Goal: Task Accomplishment & Management: Manage account settings

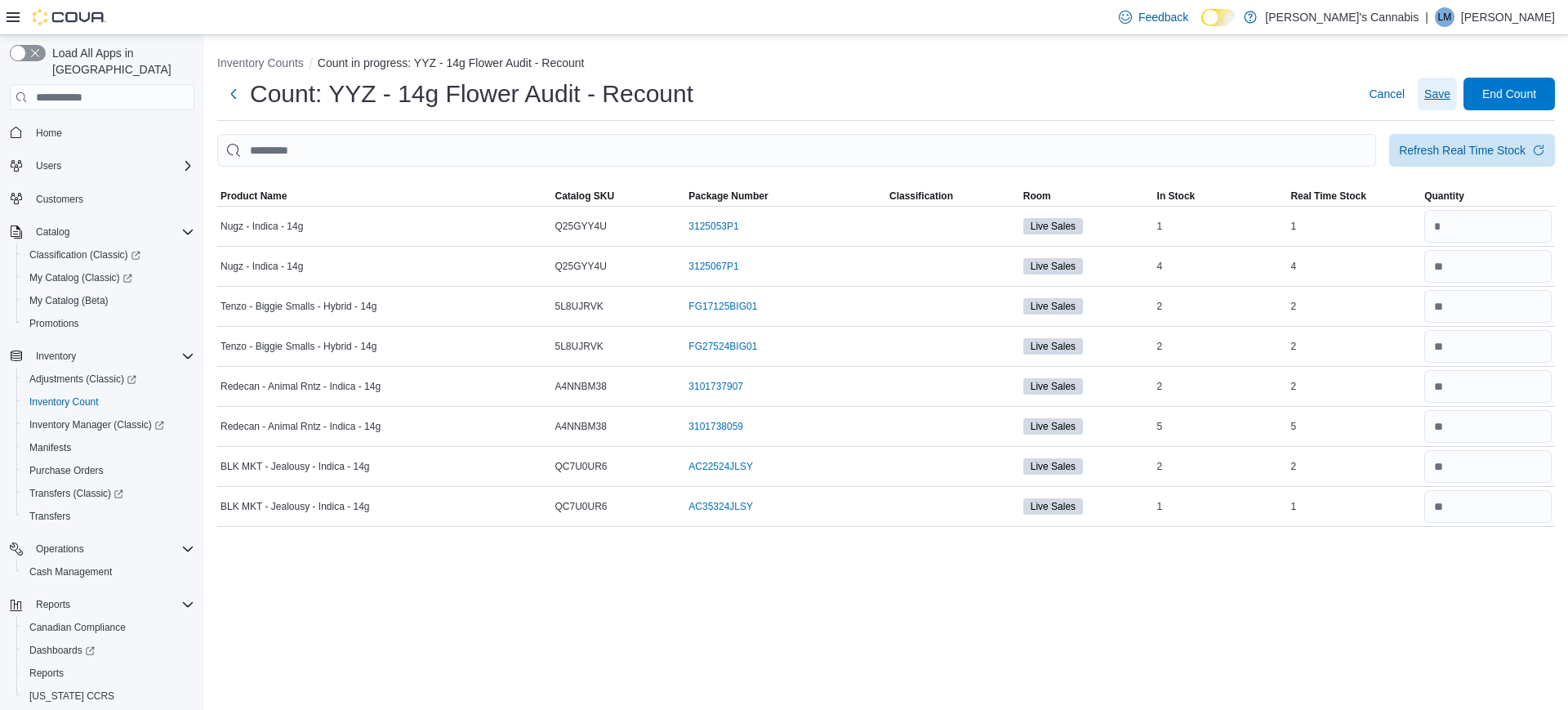
click at [1430, 97] on span "Save" at bounding box center [1438, 94] width 26 height 17
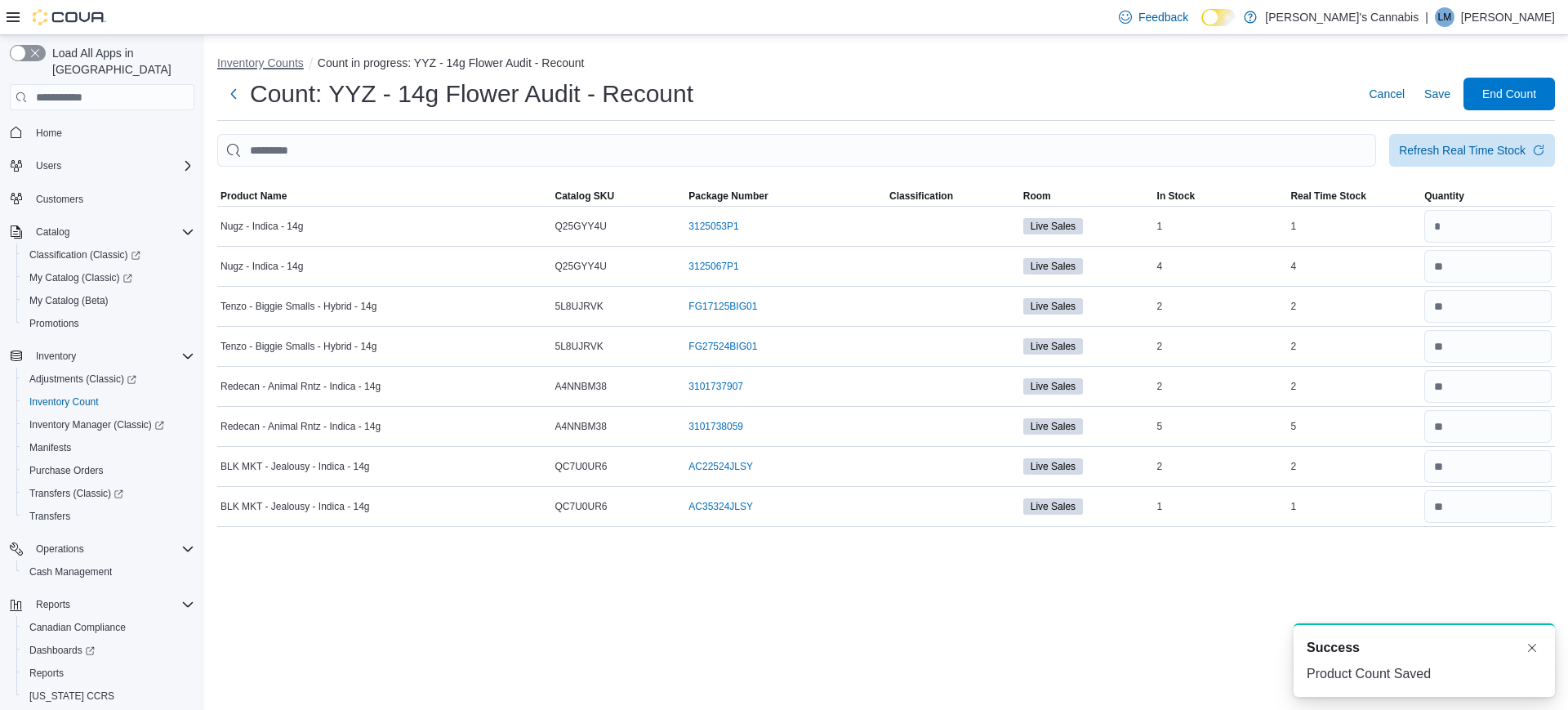
click at [274, 59] on button "Inventory Counts" at bounding box center [261, 62] width 87 height 13
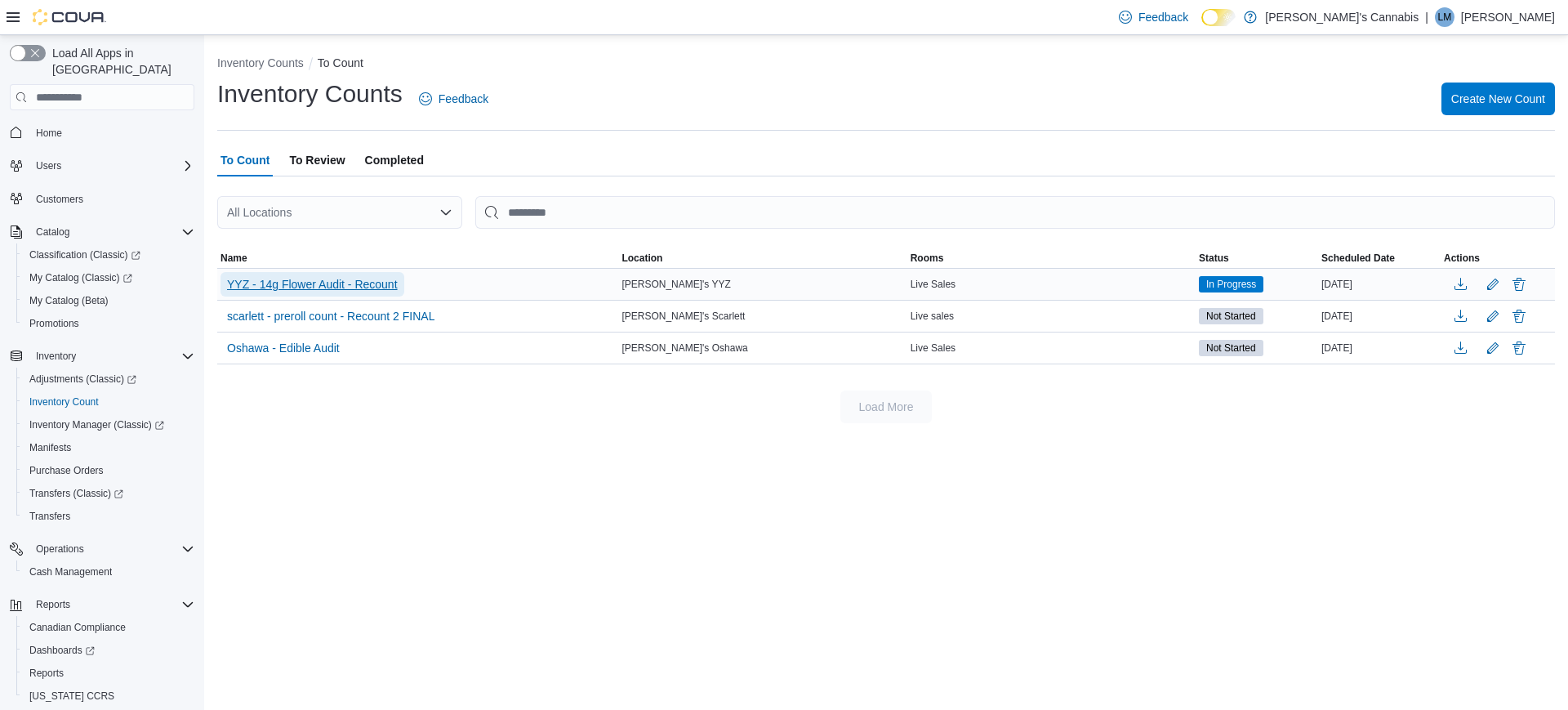
click at [301, 286] on span "YYZ - 14g Flower Audit - Recount" at bounding box center [312, 284] width 171 height 17
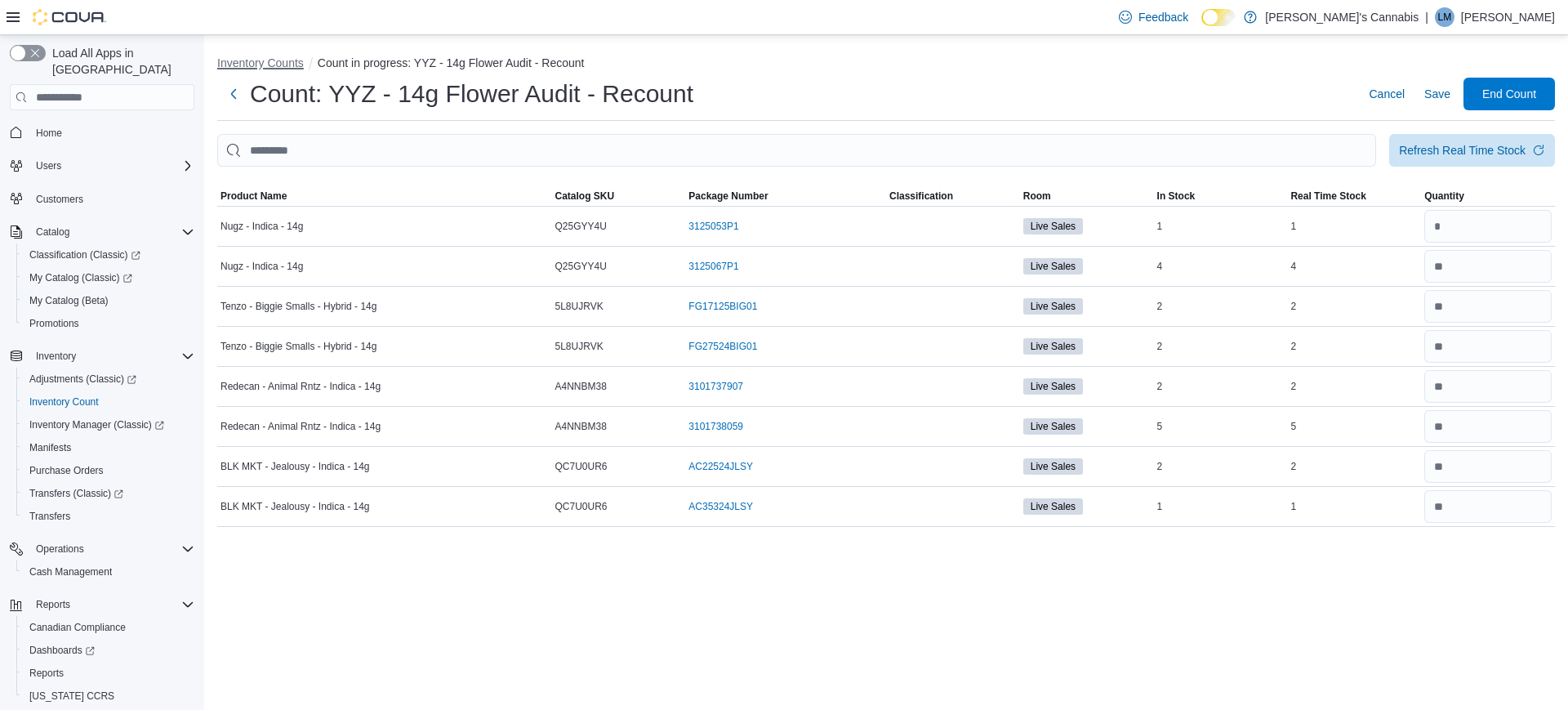
click at [289, 59] on button "Inventory Counts" at bounding box center [261, 62] width 87 height 13
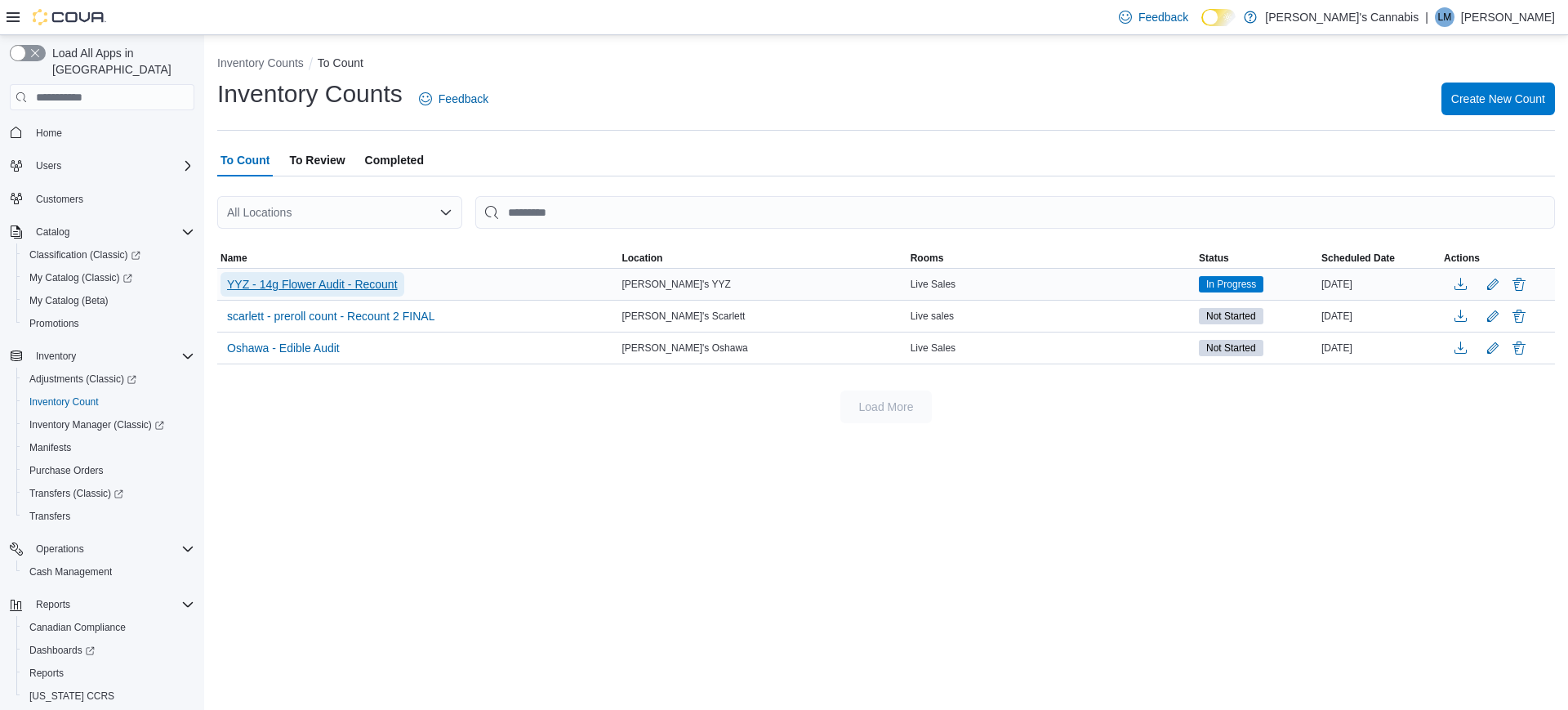
click at [283, 279] on span "YYZ - 14g Flower Audit - Recount" at bounding box center [312, 284] width 171 height 17
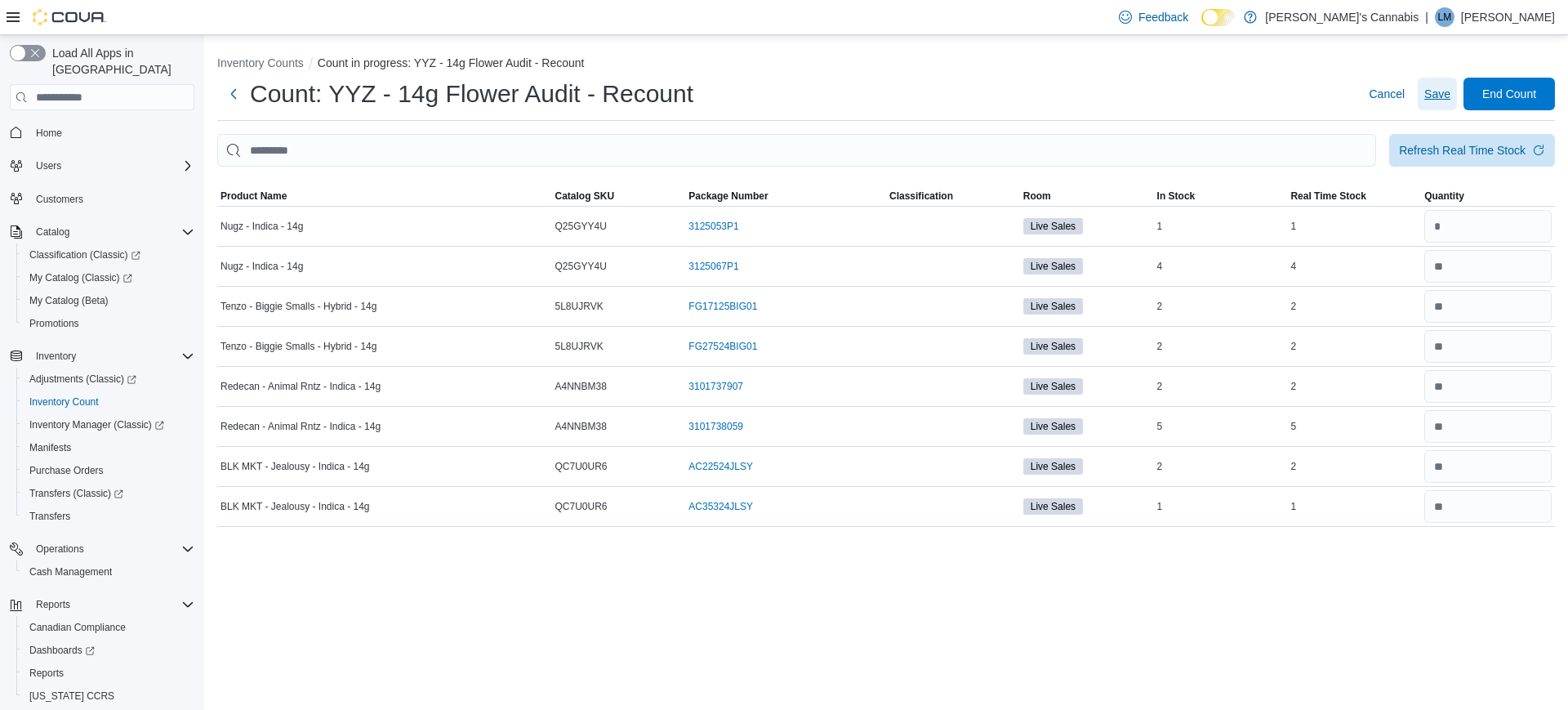
click at [1431, 90] on span "Save" at bounding box center [1438, 94] width 26 height 17
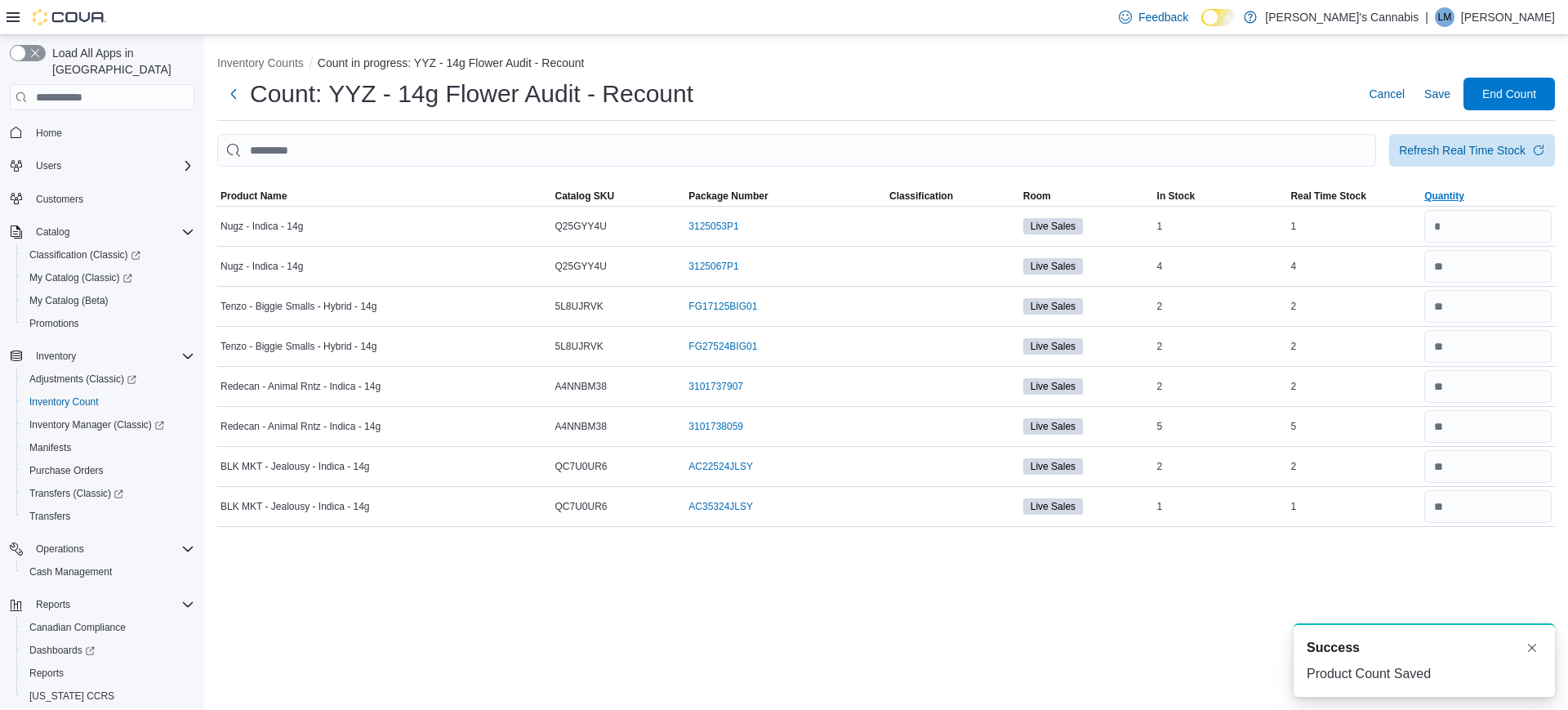
click at [1480, 197] on span "Quantity" at bounding box center [1488, 197] width 134 height 20
click at [1480, 197] on icon "button" at bounding box center [1473, 196] width 13 height 13
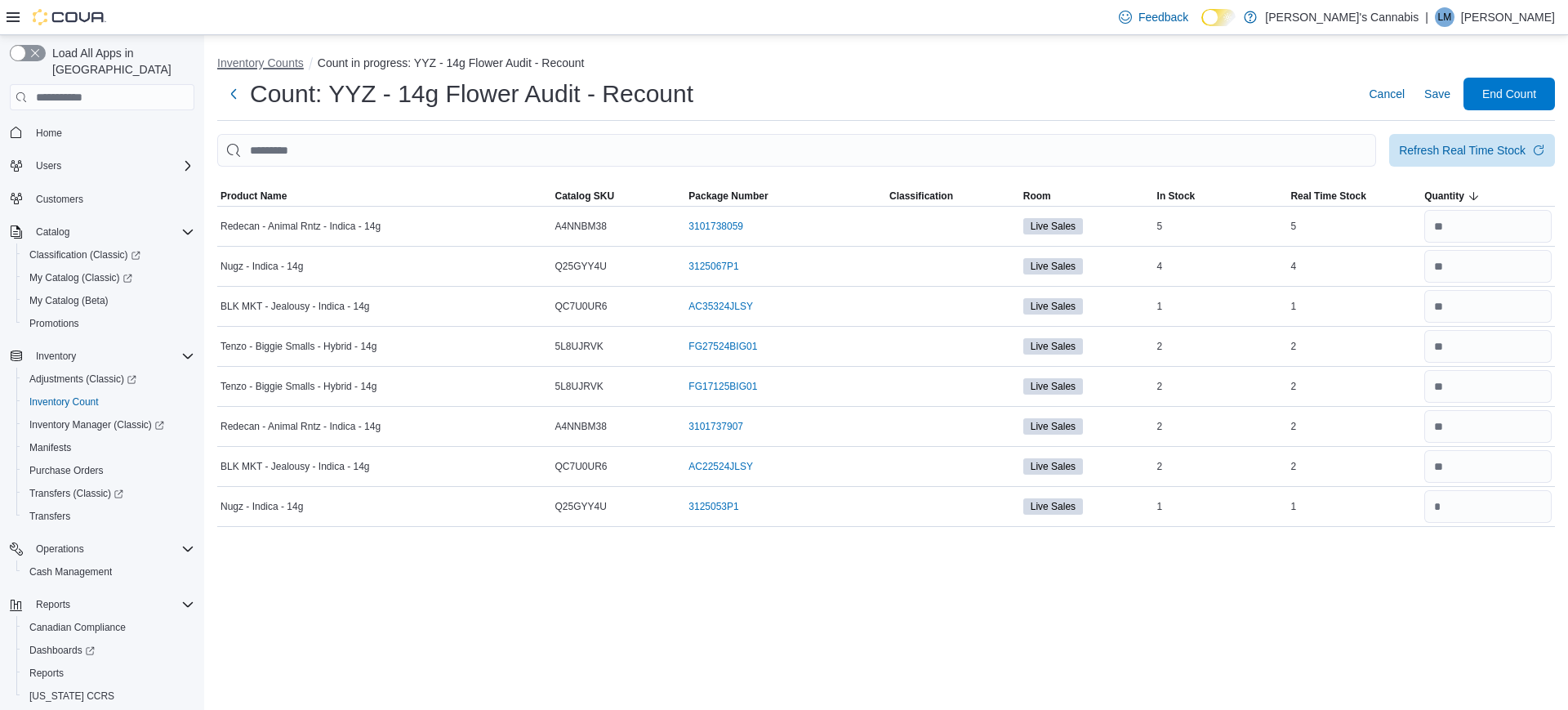
click at [258, 64] on button "Inventory Counts" at bounding box center [261, 62] width 87 height 13
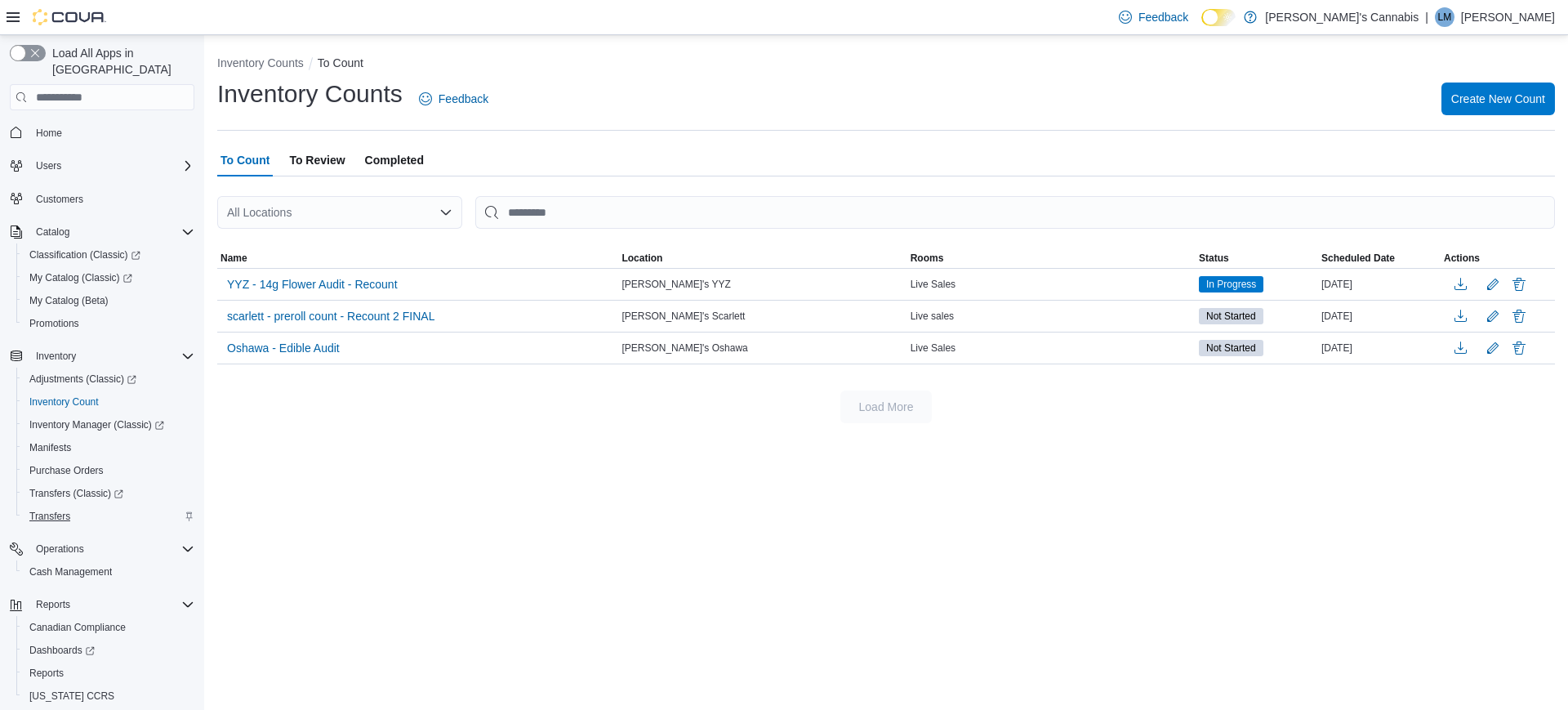
scroll to position [39, 0]
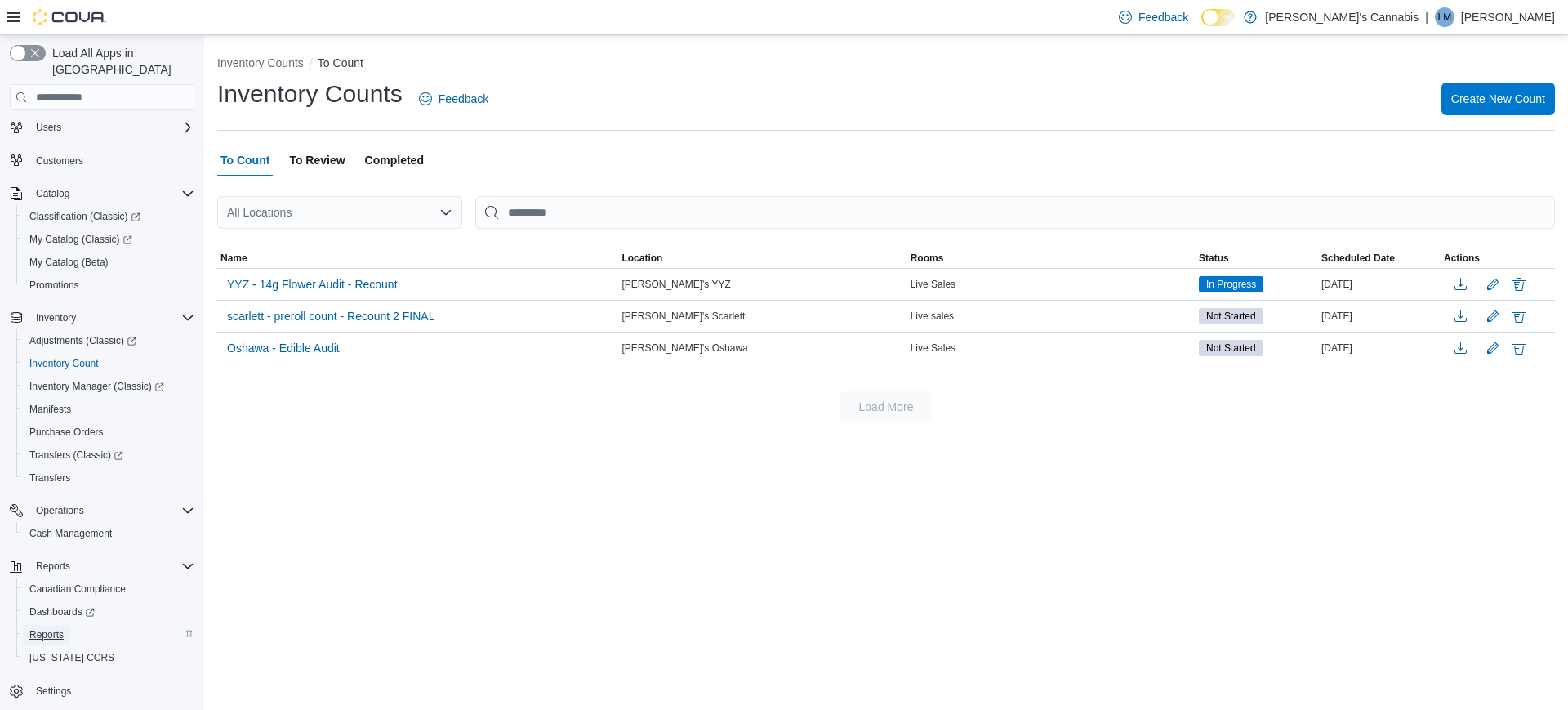
click at [49, 625] on span "Reports" at bounding box center [46, 635] width 35 height 20
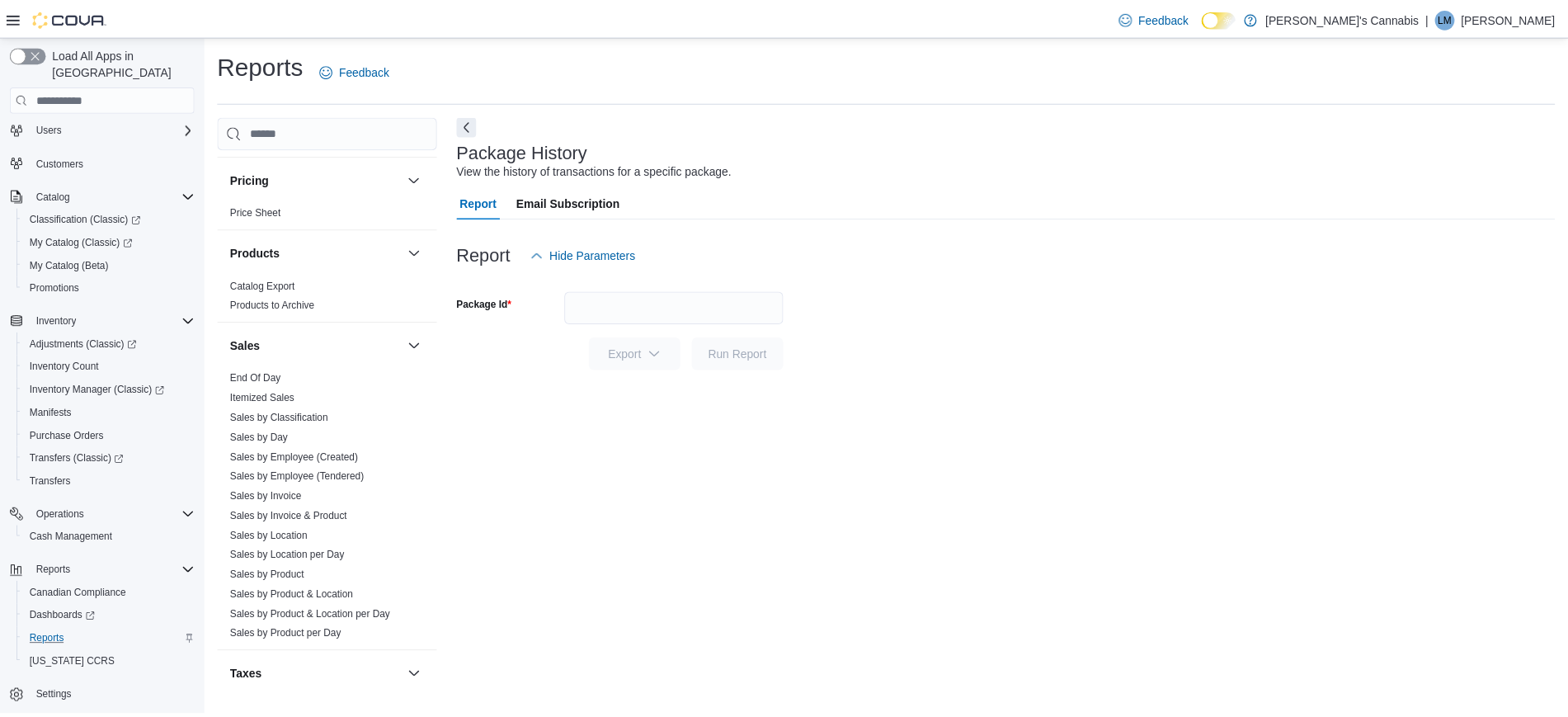
scroll to position [1023, 0]
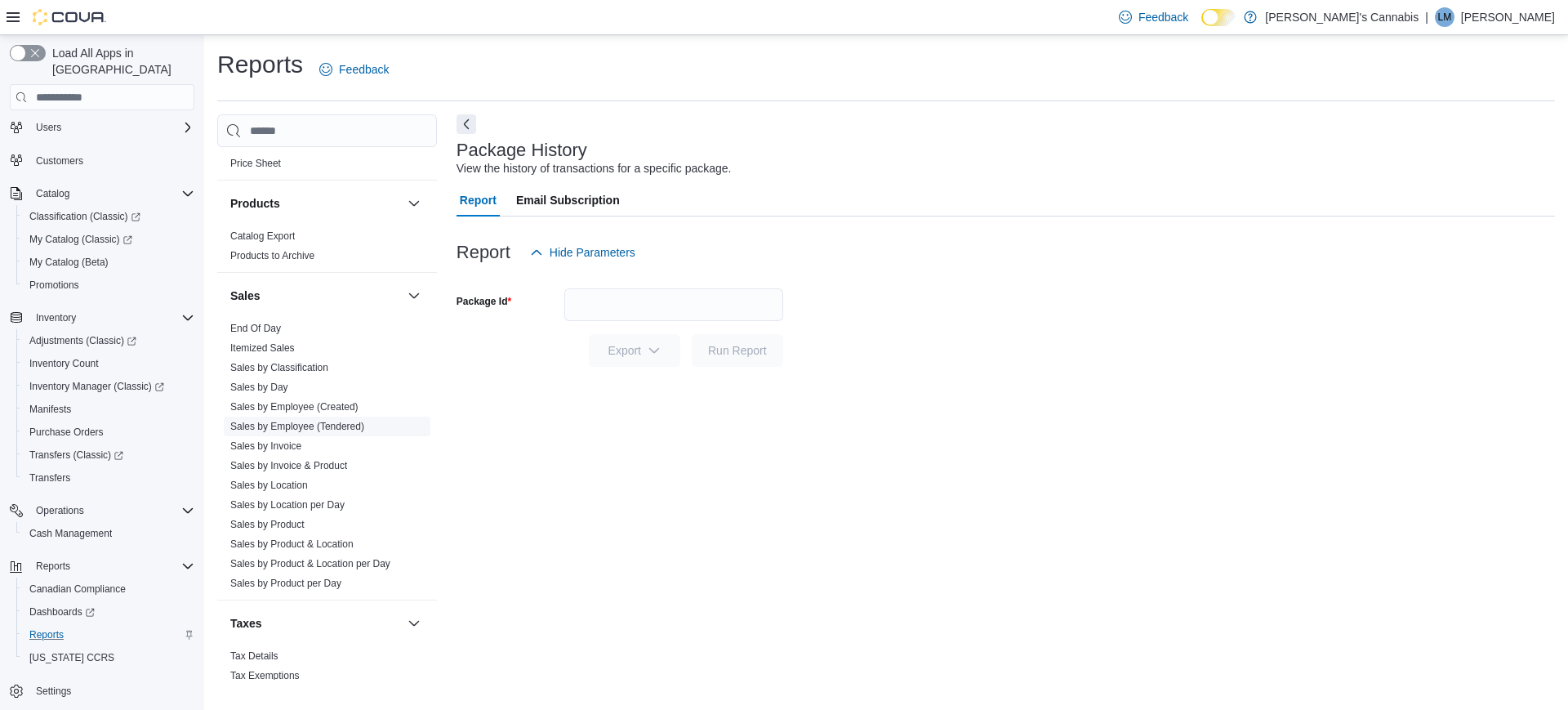
click at [243, 422] on link "Sales by Employee (Tendered)" at bounding box center [297, 427] width 134 height 12
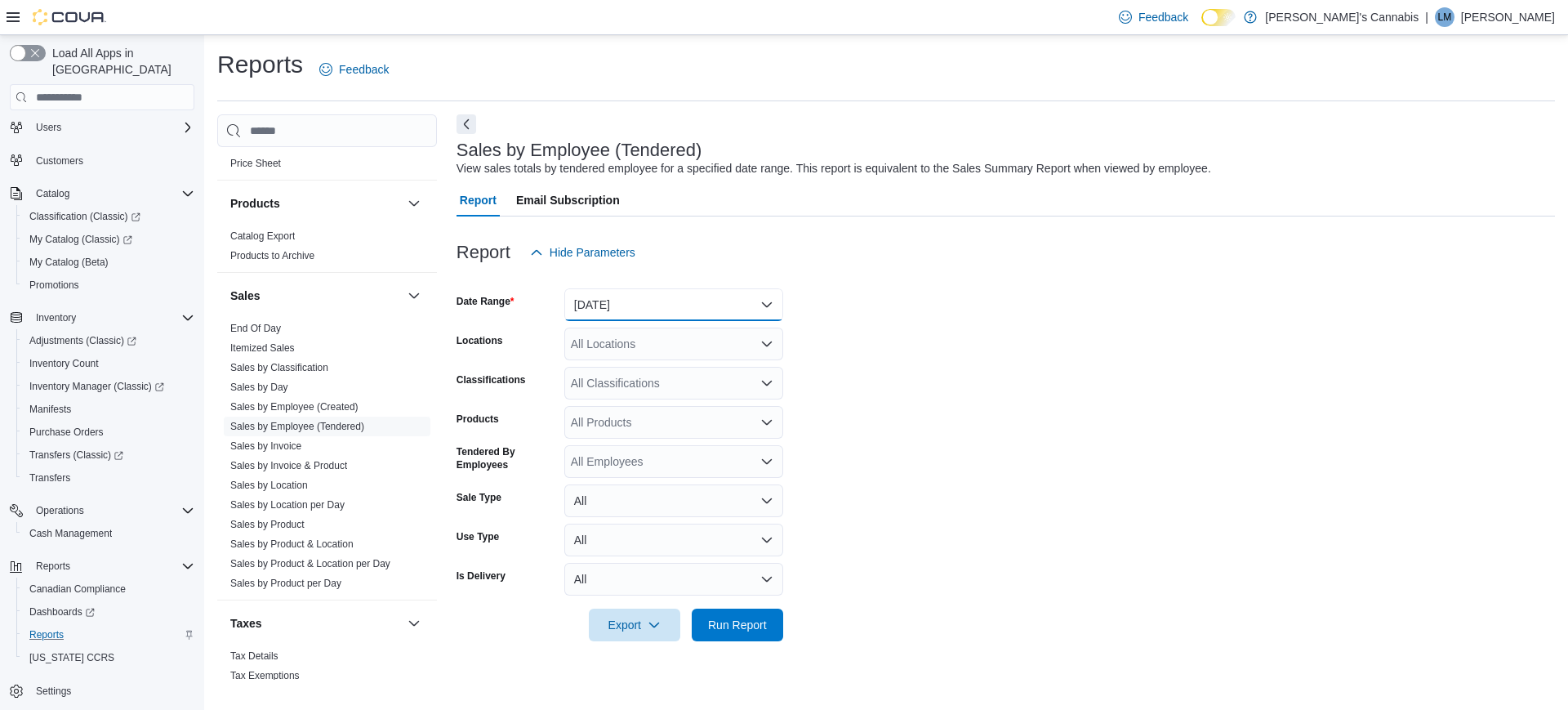
click at [631, 304] on button "[DATE]" at bounding box center [674, 304] width 219 height 33
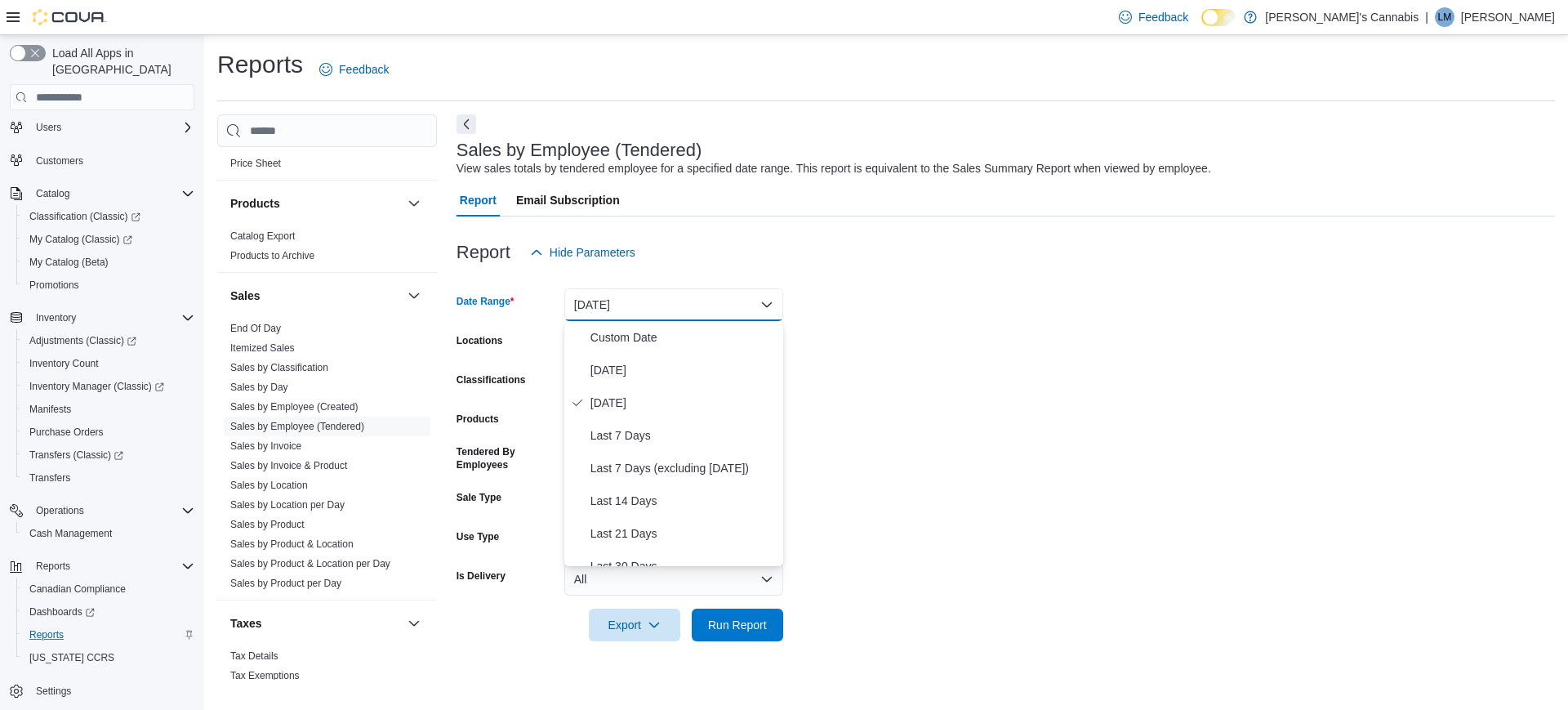
click at [900, 321] on form "Date Range [DATE] Locations All Locations Classifications All Classifications P…" at bounding box center [1005, 454] width 1099 height 372
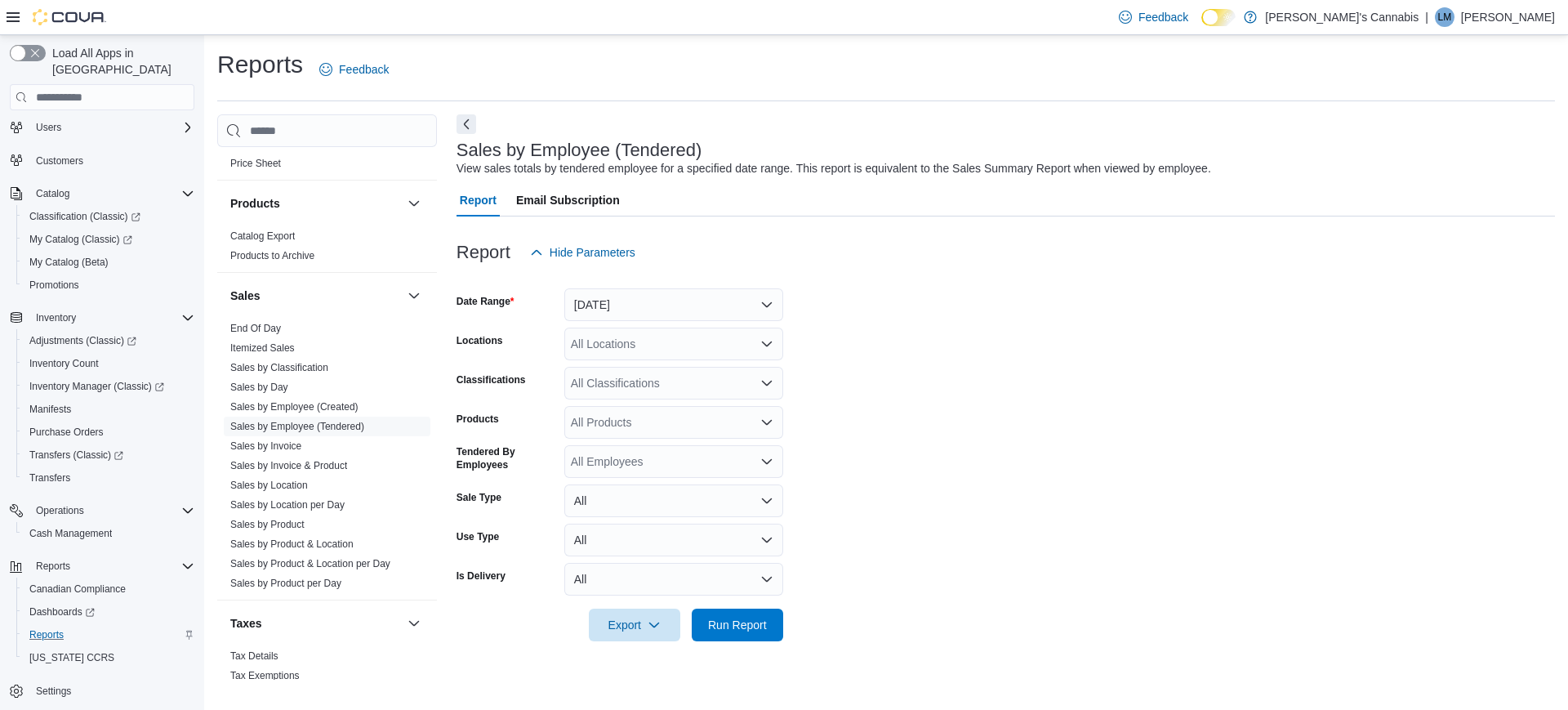
click at [711, 349] on div "All Locations" at bounding box center [674, 344] width 219 height 33
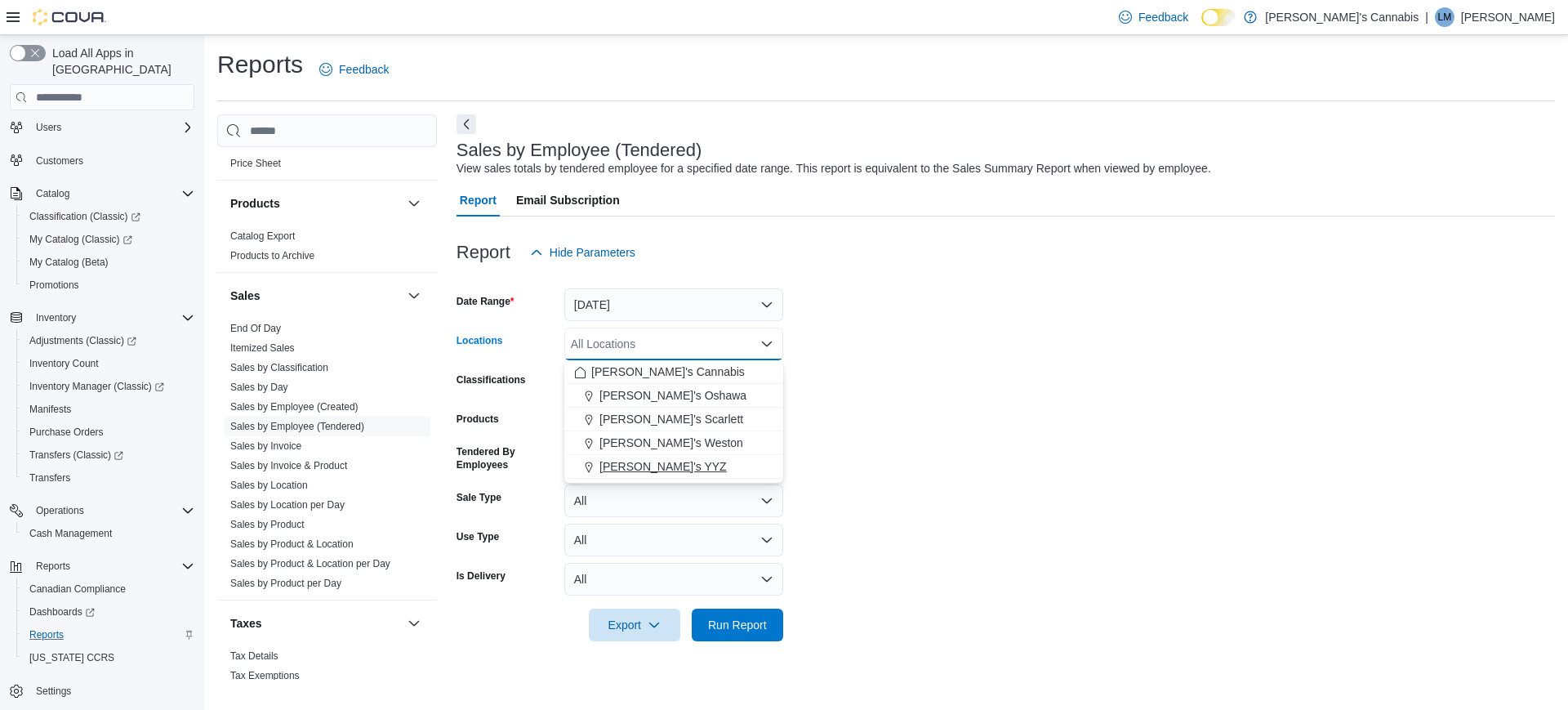
click at [656, 463] on span "[PERSON_NAME]'s YYZ" at bounding box center [663, 466] width 127 height 17
click at [477, 421] on label "Products" at bounding box center [477, 419] width 42 height 13
click at [571, 421] on input "Products" at bounding box center [572, 423] width 2 height 20
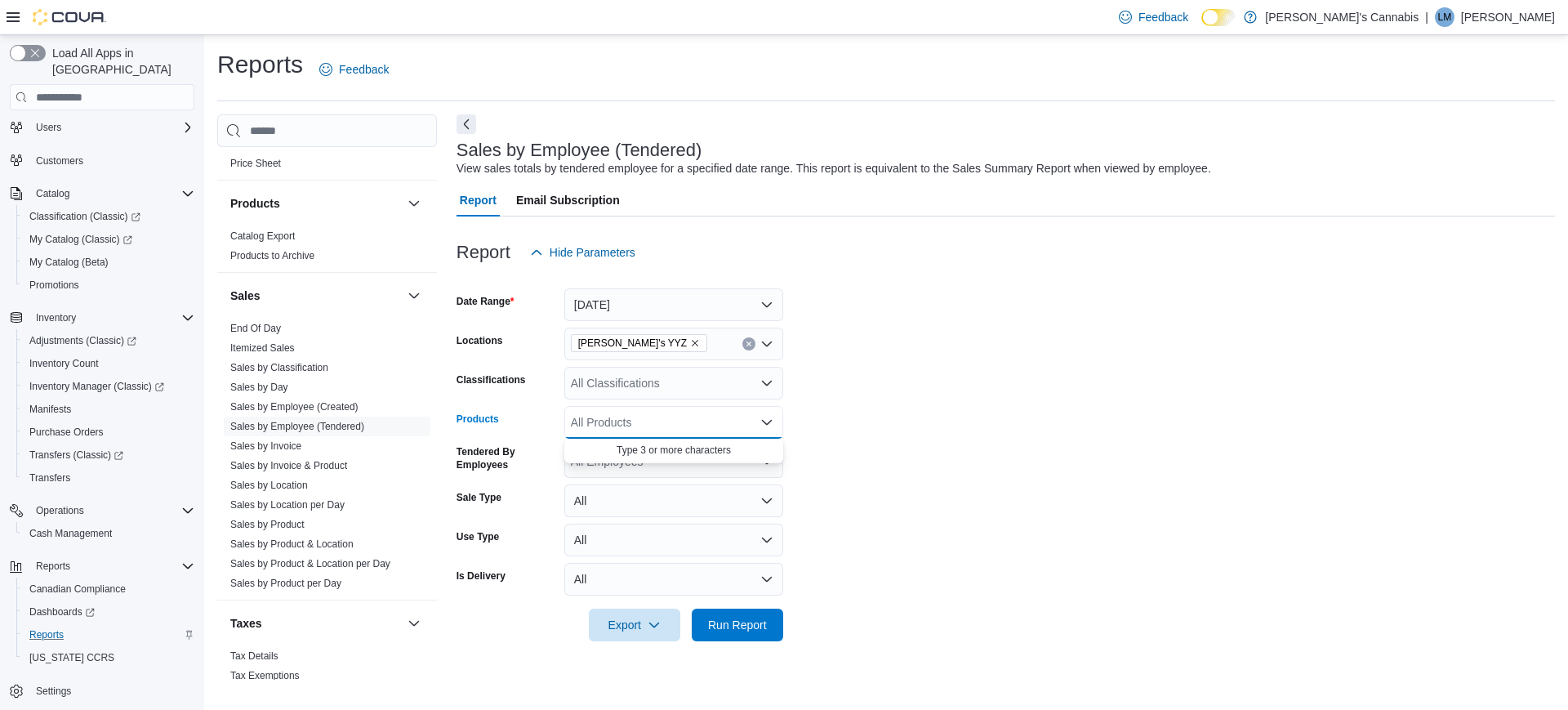
click at [621, 394] on div "All Classifications" at bounding box center [674, 382] width 219 height 33
click at [972, 329] on form "Date Range [DATE] Locations MaryJane's YYZ Classifications All Classifications …" at bounding box center [1005, 454] width 1099 height 372
click at [677, 319] on button "[DATE]" at bounding box center [674, 304] width 219 height 33
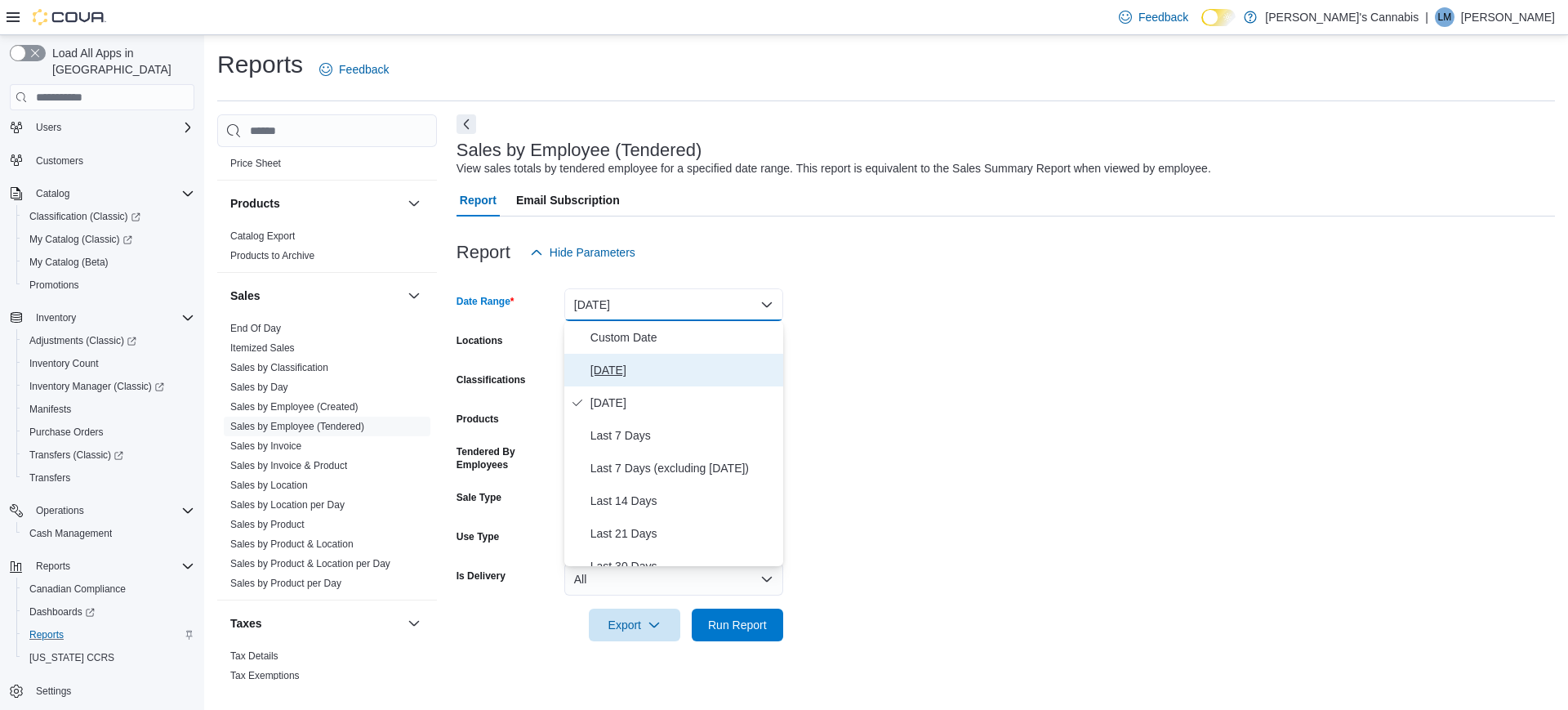
click at [641, 360] on span "[DATE]" at bounding box center [683, 370] width 187 height 20
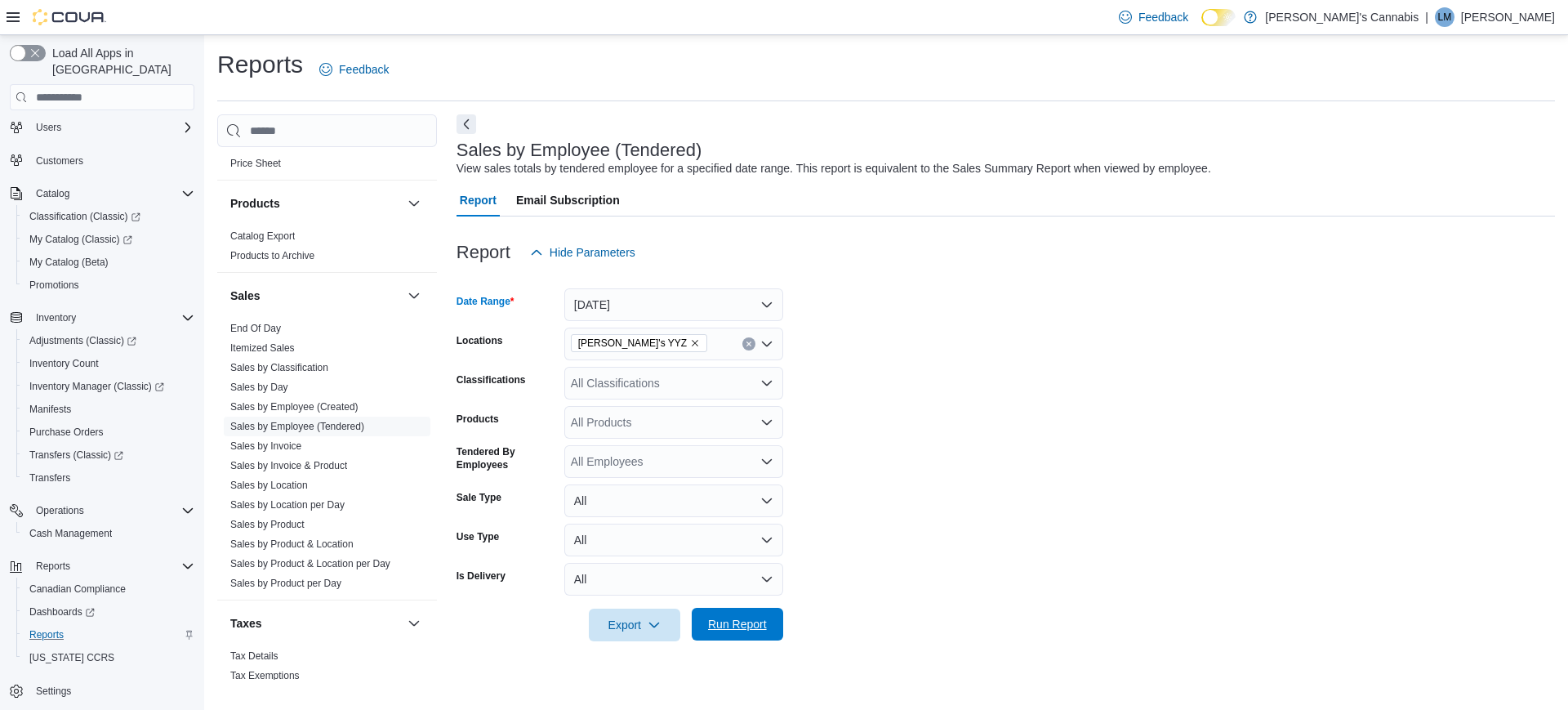
click at [760, 625] on span "Run Report" at bounding box center [738, 624] width 59 height 17
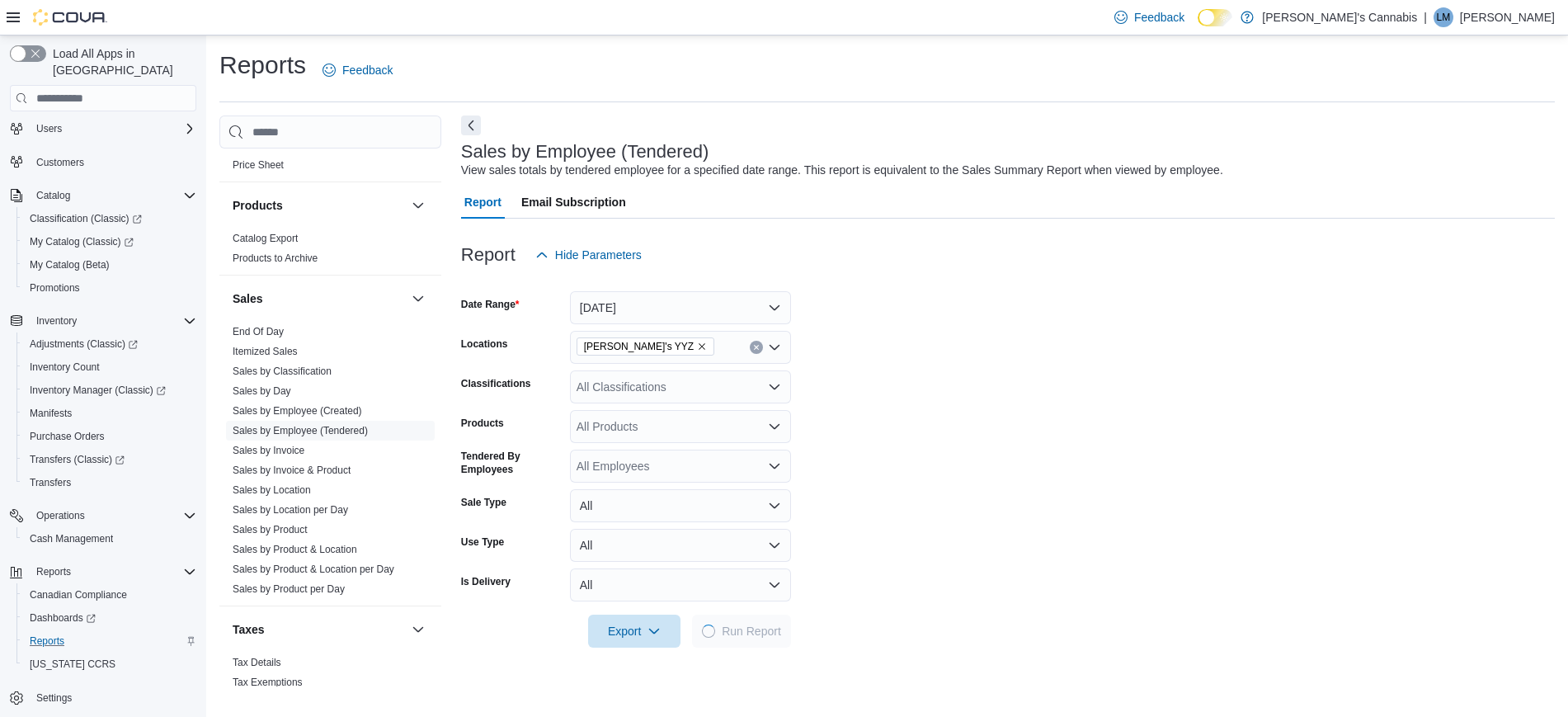
click at [1062, 584] on form "Date Range [DATE] Locations MaryJane's YYZ Classifications All Classifications …" at bounding box center [1007, 459] width 1094 height 376
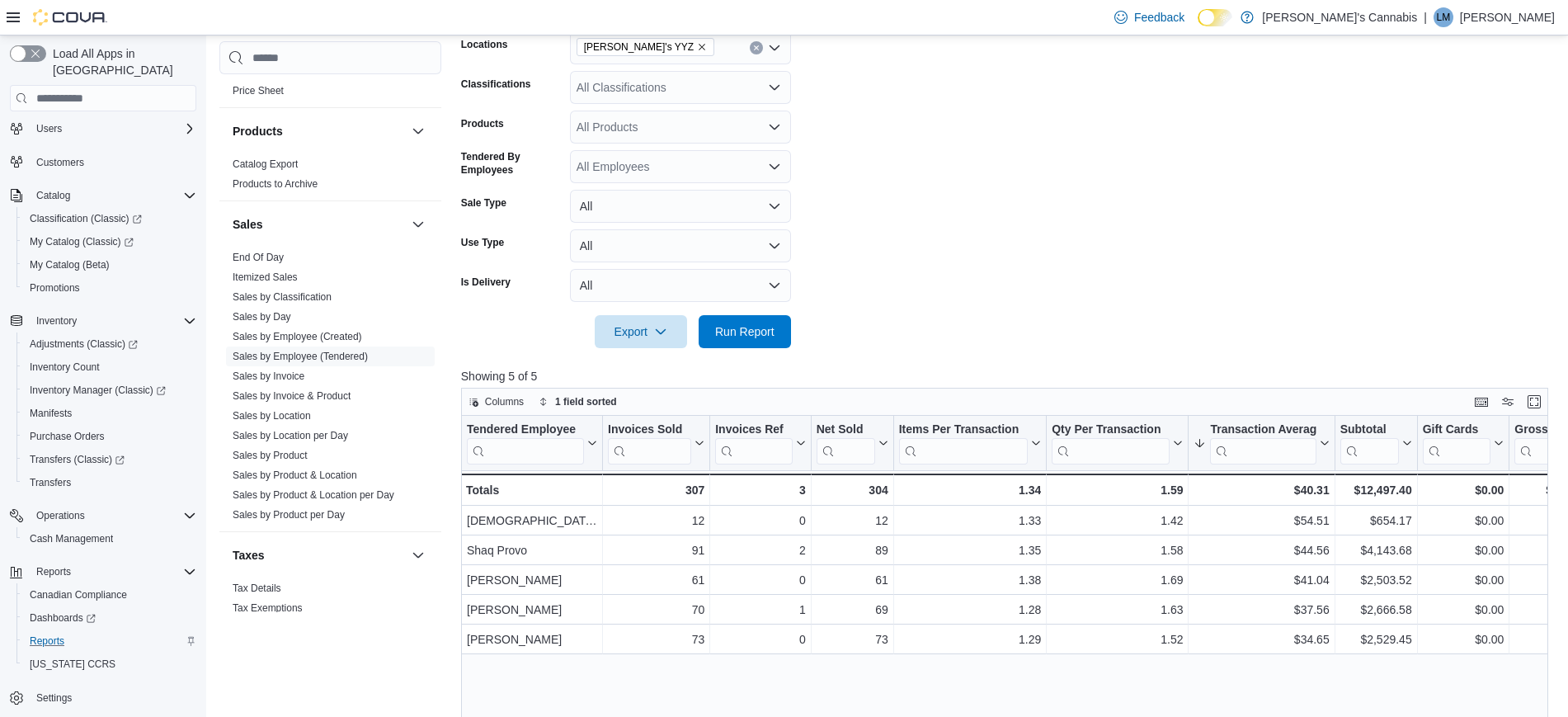
scroll to position [300, 0]
click at [746, 330] on span "Run Report" at bounding box center [745, 330] width 60 height 17
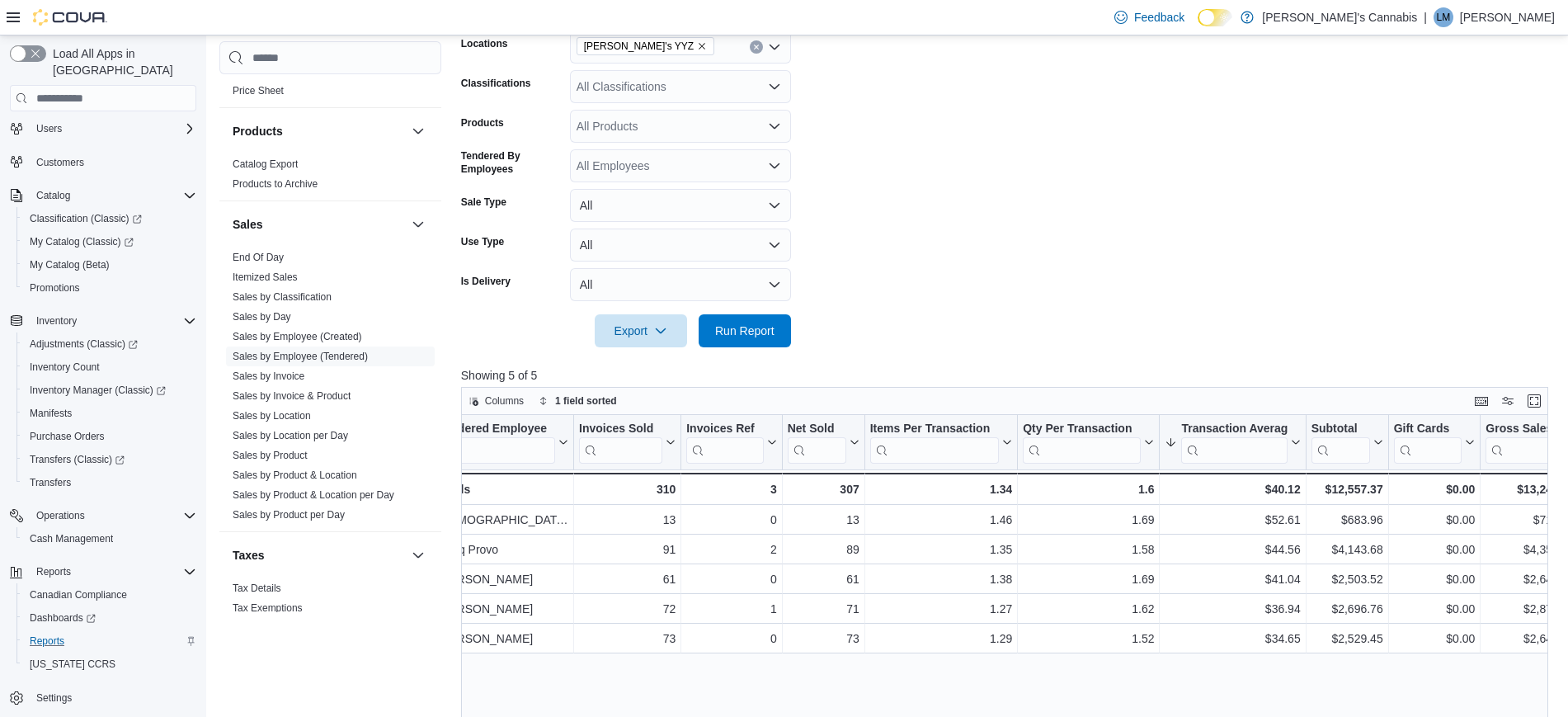
scroll to position [0, 0]
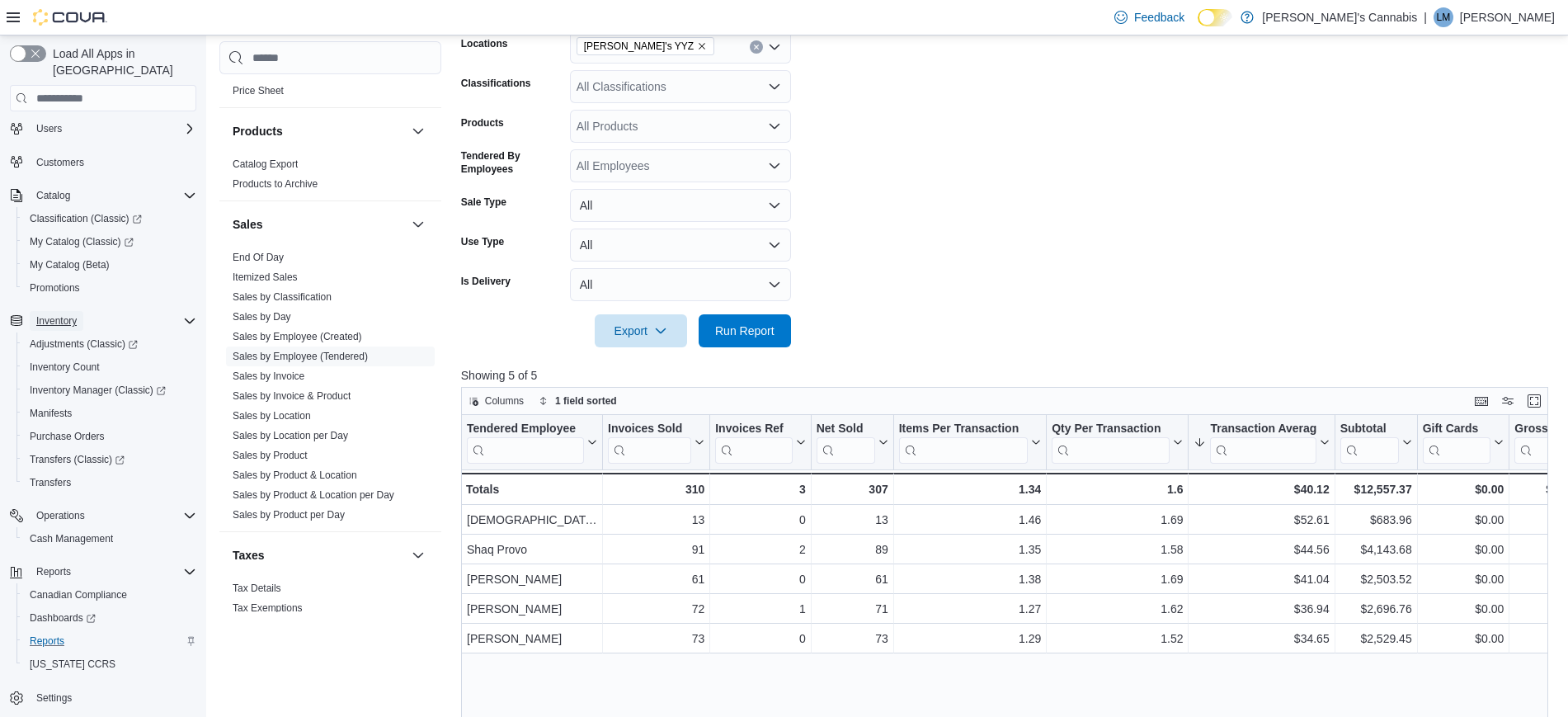
click at [43, 314] on span "Inventory" at bounding box center [56, 320] width 41 height 13
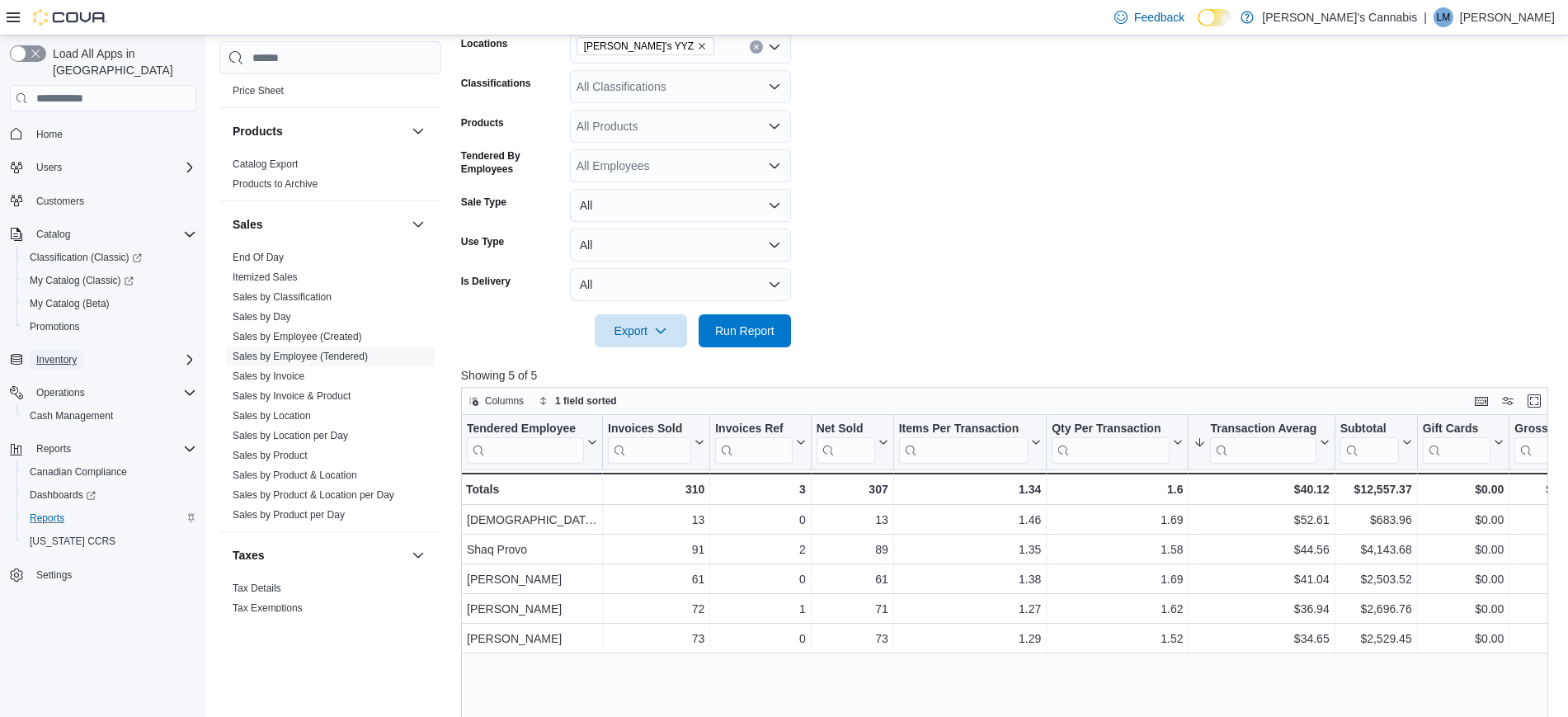
click at [75, 353] on span "Inventory" at bounding box center [56, 359] width 41 height 13
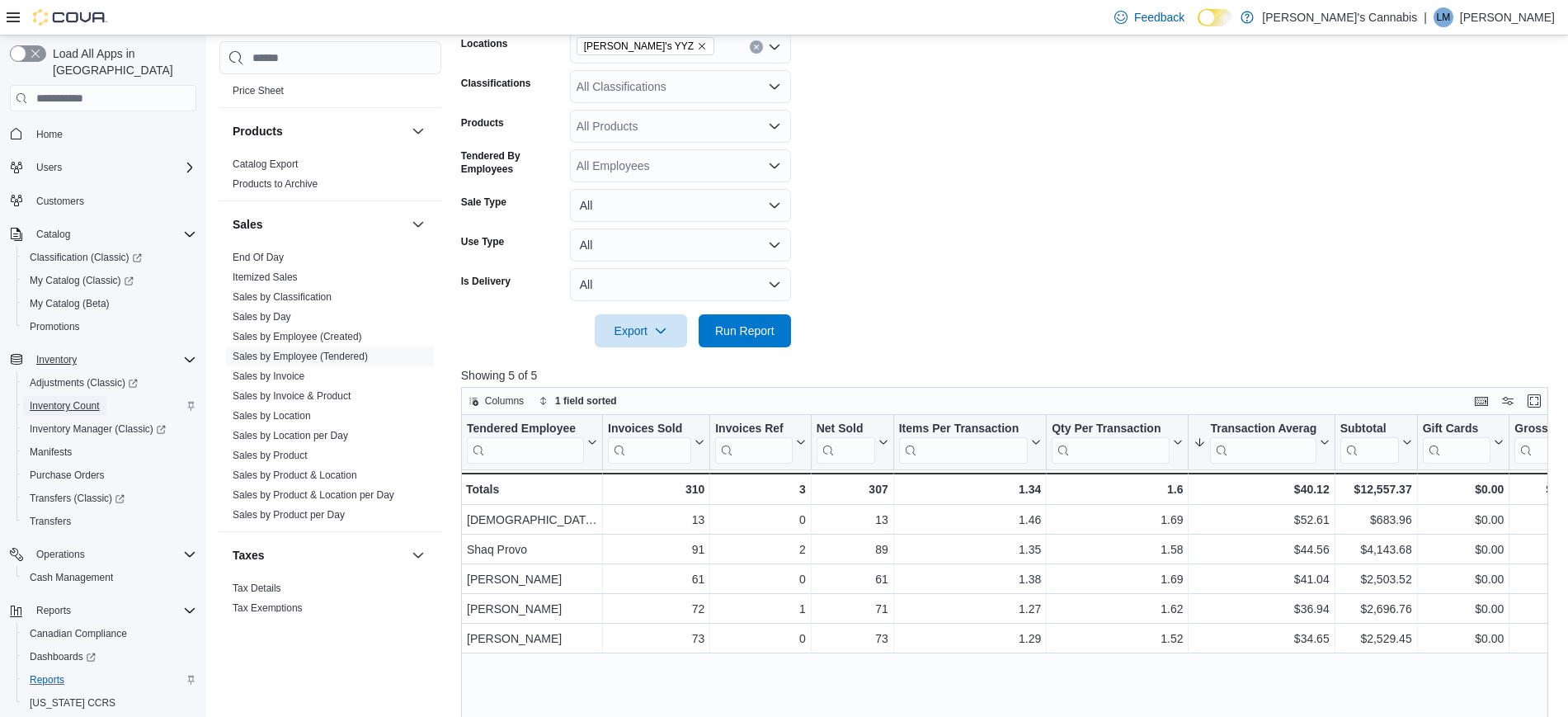
click at [85, 399] on span "Inventory Count" at bounding box center [65, 405] width 70 height 13
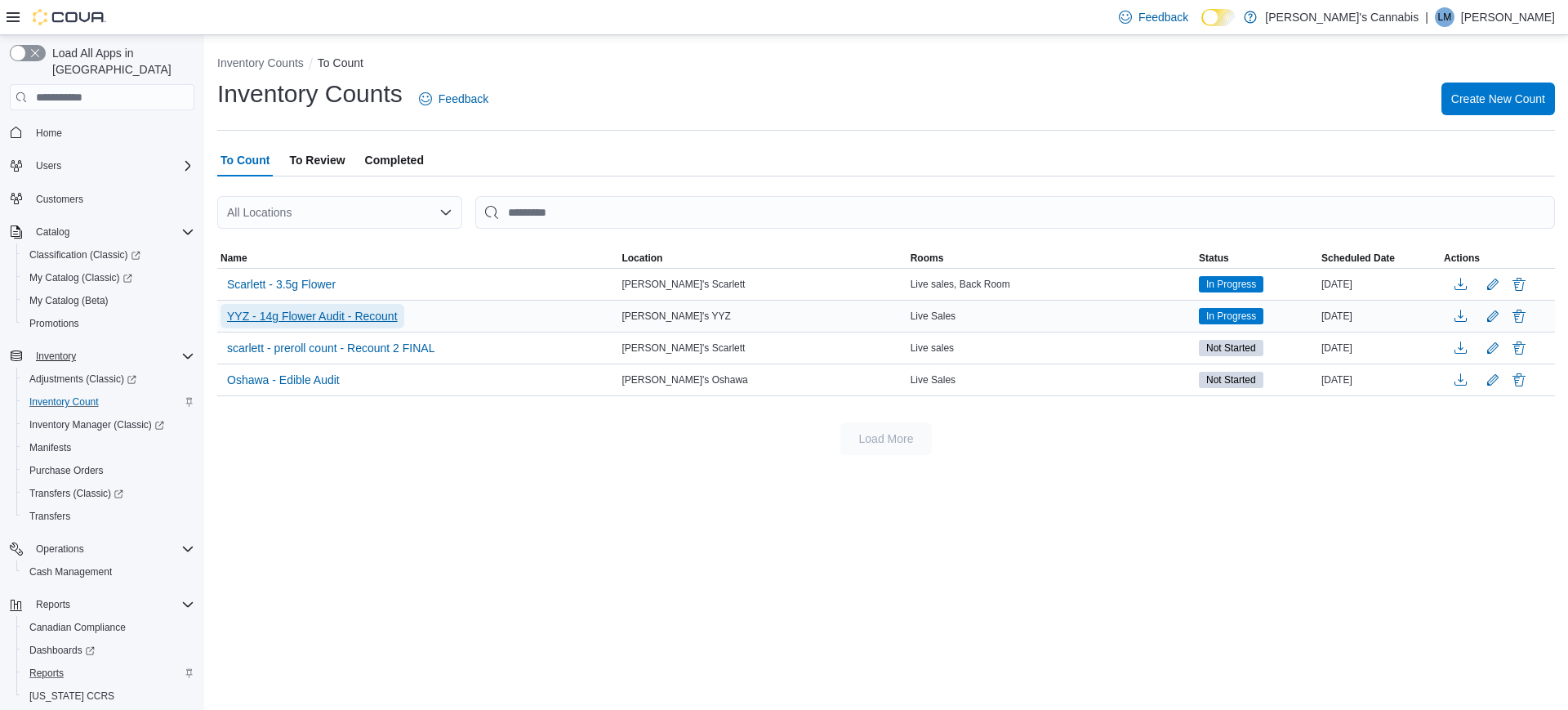
click at [295, 328] on span "YYZ - 14g Flower Audit - Recount" at bounding box center [312, 316] width 171 height 25
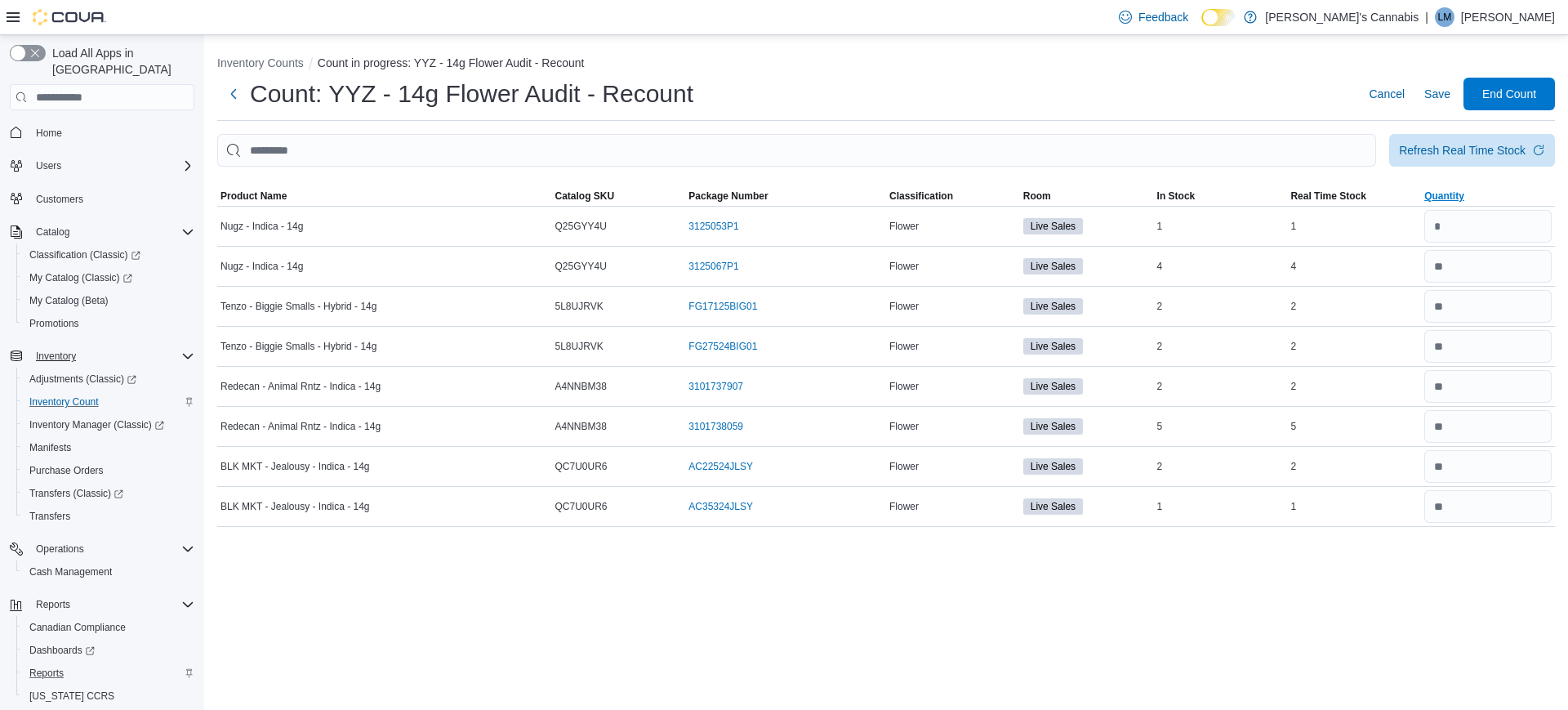
click at [1445, 191] on span "Quantity" at bounding box center [1445, 196] width 40 height 13
click at [1520, 95] on span "End Count" at bounding box center [1509, 93] width 54 height 17
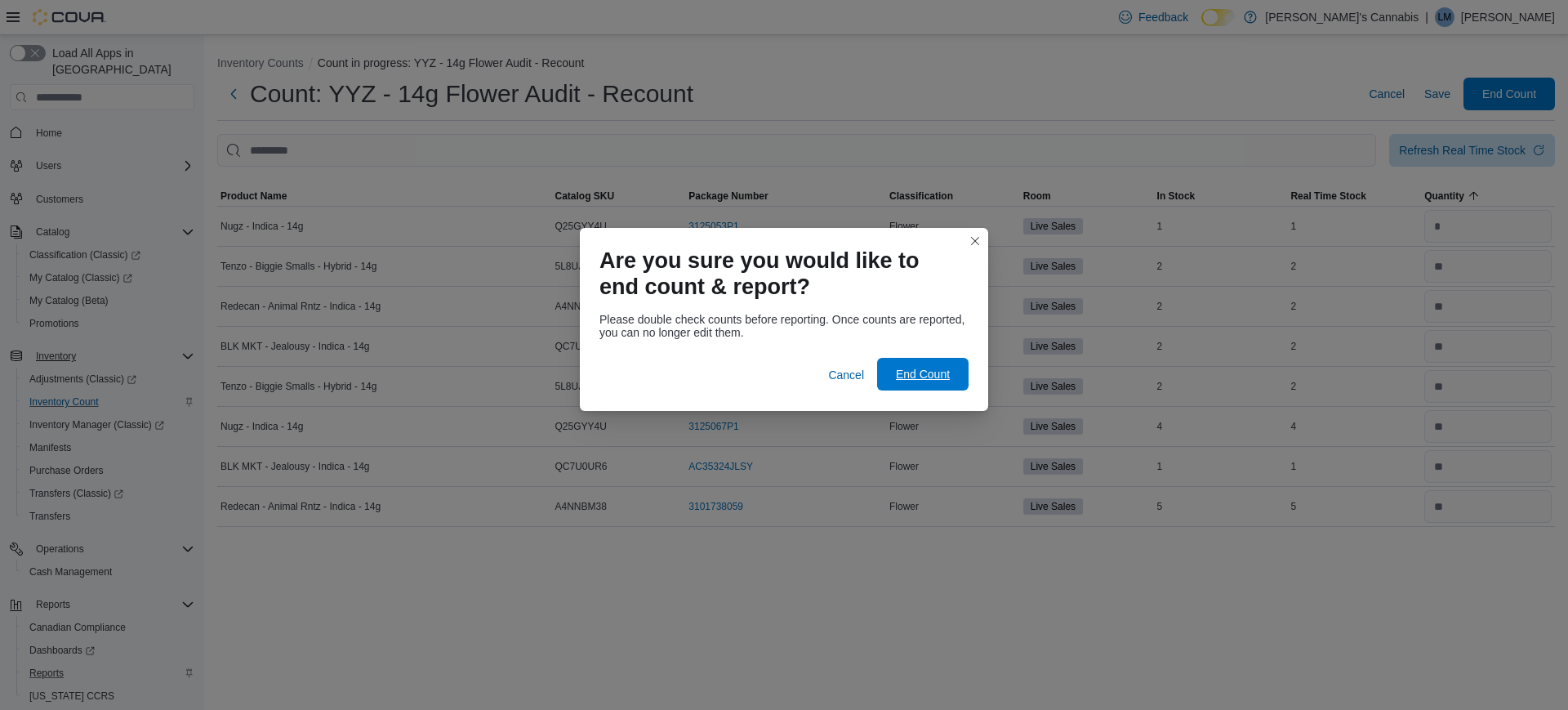
click at [910, 359] on span "End Count" at bounding box center [922, 373] width 72 height 33
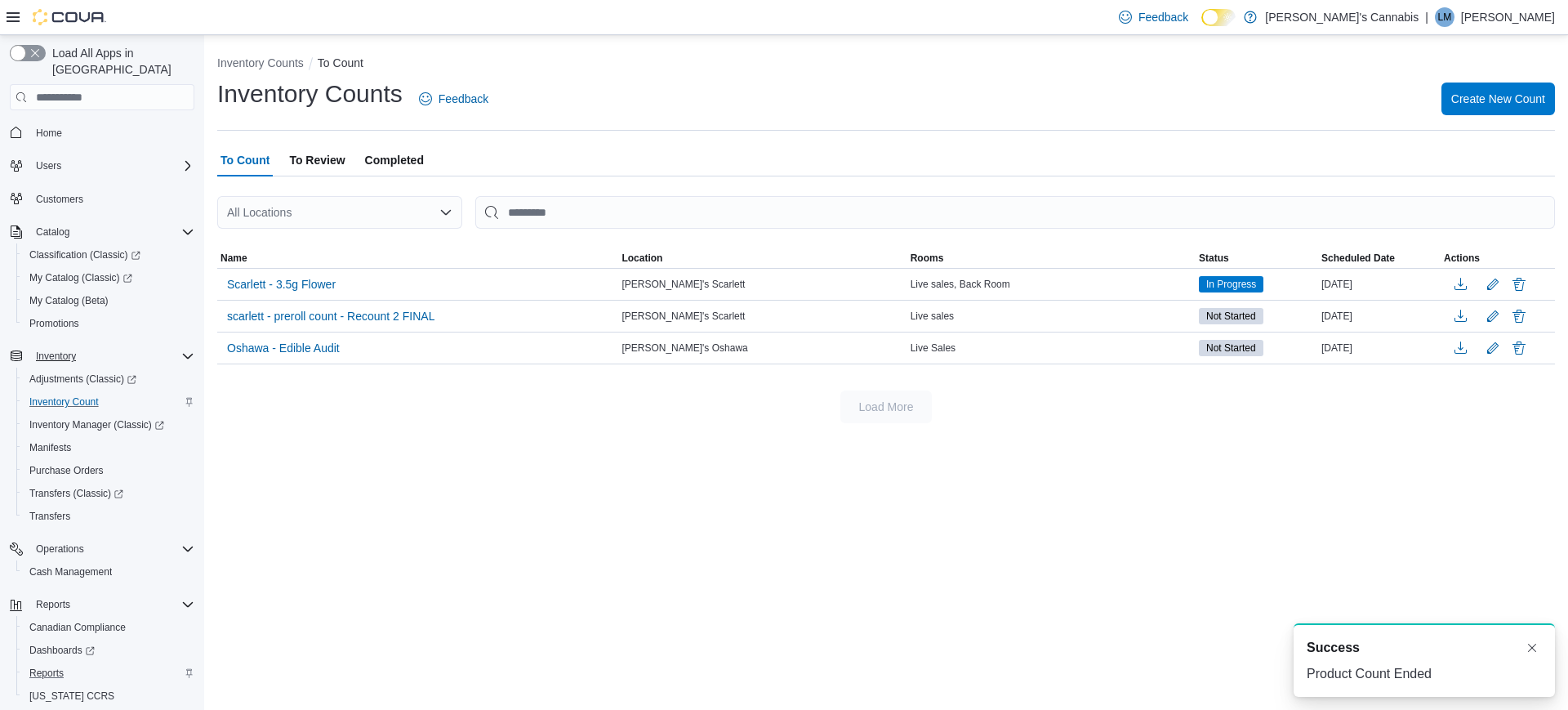
click at [313, 166] on span "To Review" at bounding box center [317, 160] width 55 height 33
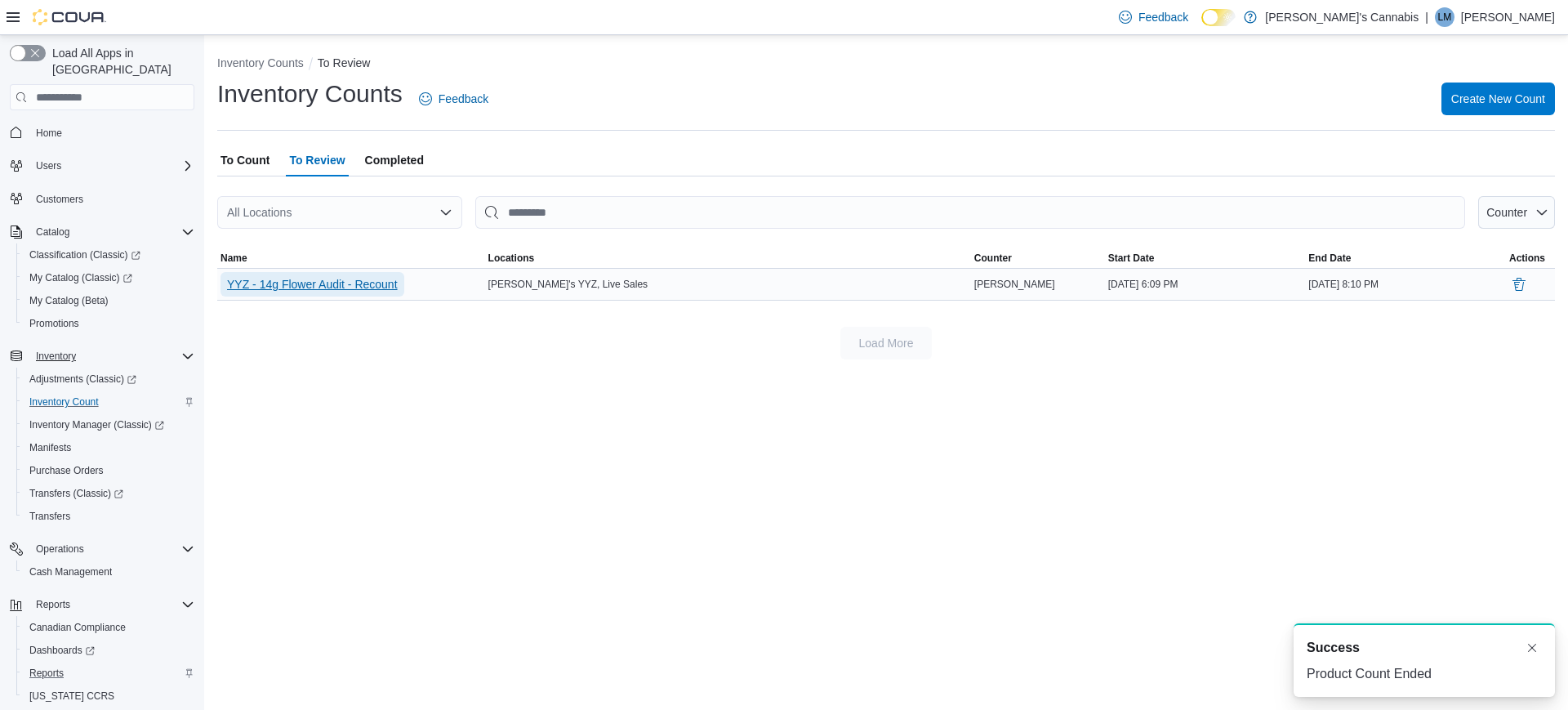
click at [310, 276] on span "YYZ - 14g Flower Audit - Recount" at bounding box center [312, 284] width 171 height 17
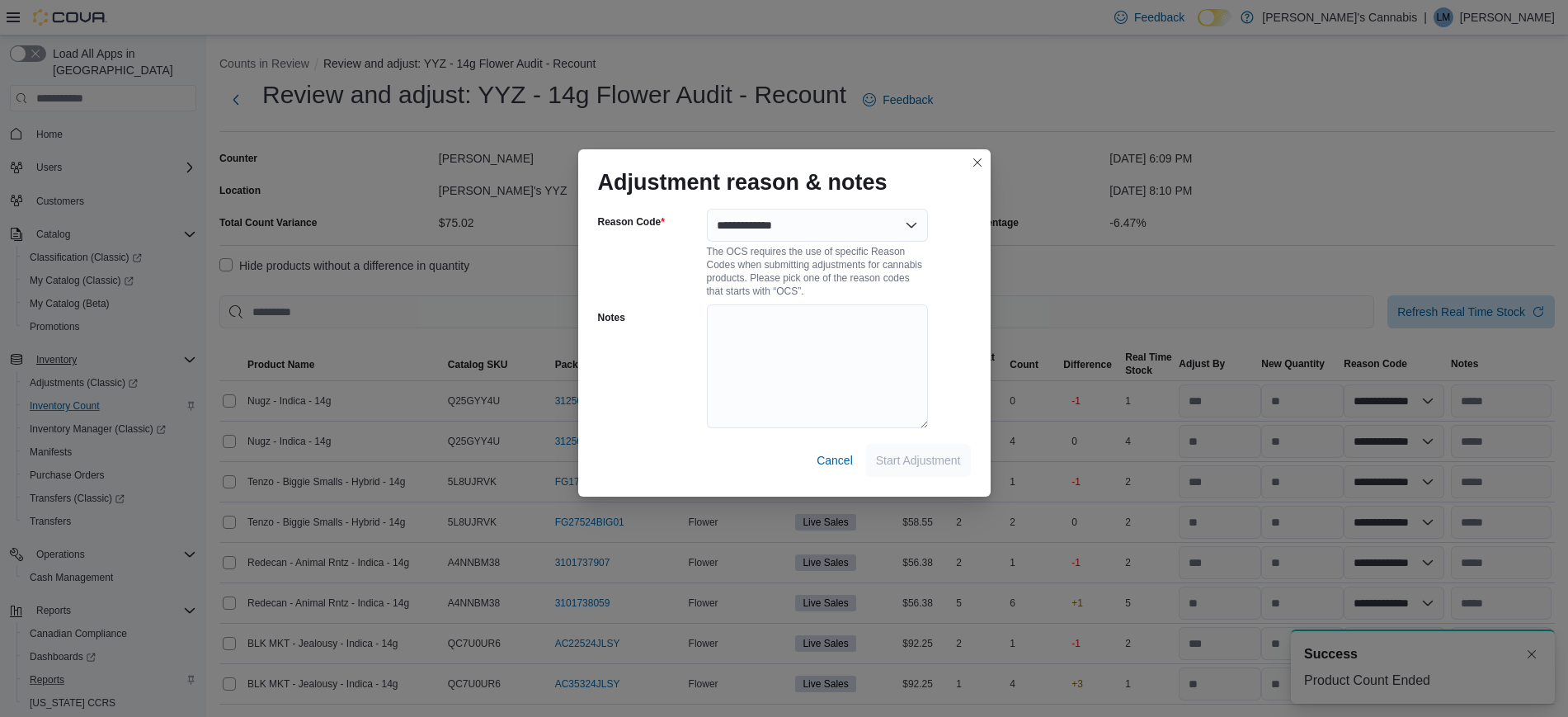
click at [826, 241] on div "The OCS requires the use of specific Reason Codes when submitting adjustments f…" at bounding box center [818, 269] width 221 height 56
click at [825, 238] on select "**********" at bounding box center [818, 224] width 221 height 33
select select "**********"
click at [707, 208] on select "**********" at bounding box center [818, 224] width 221 height 33
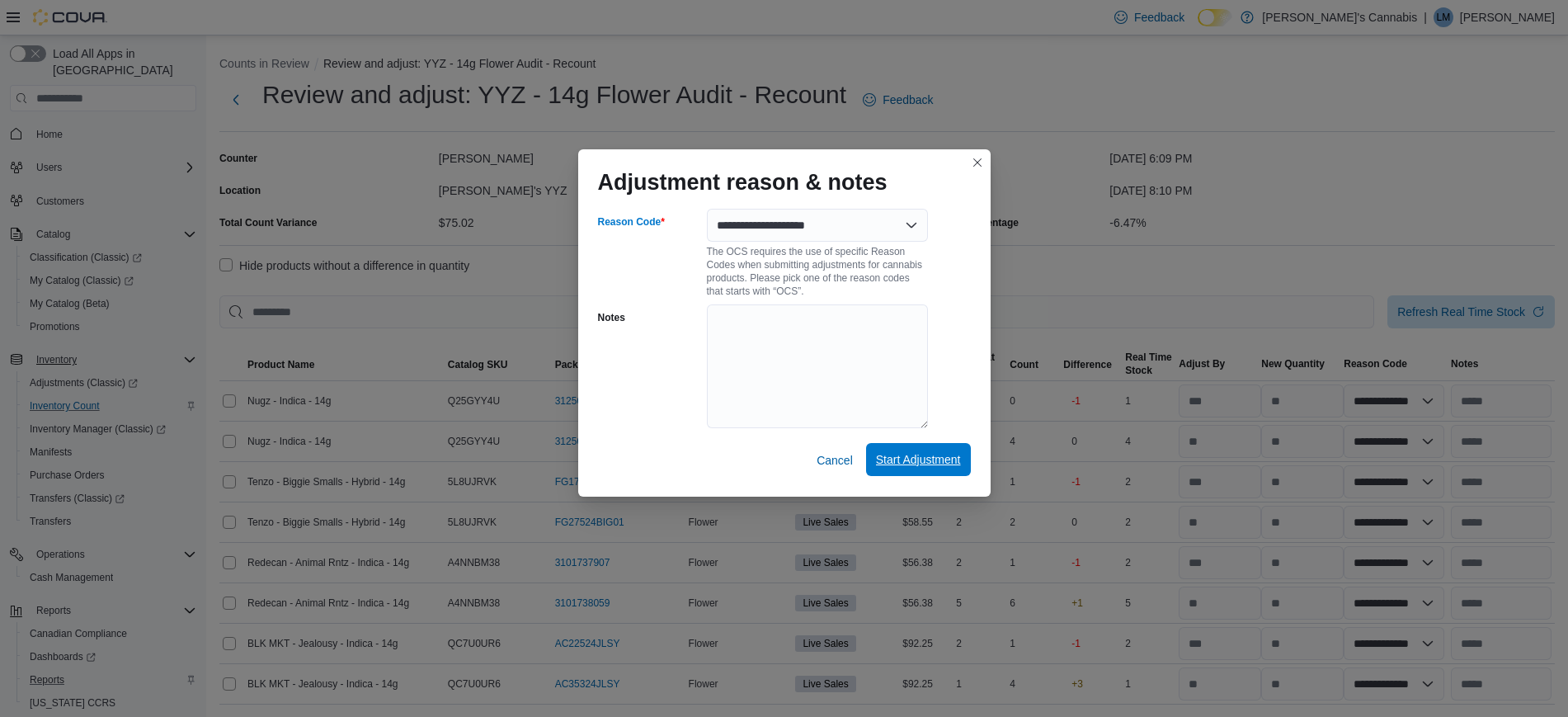
click at [905, 470] on span "Start Adjustment" at bounding box center [918, 459] width 85 height 33
select select "**********"
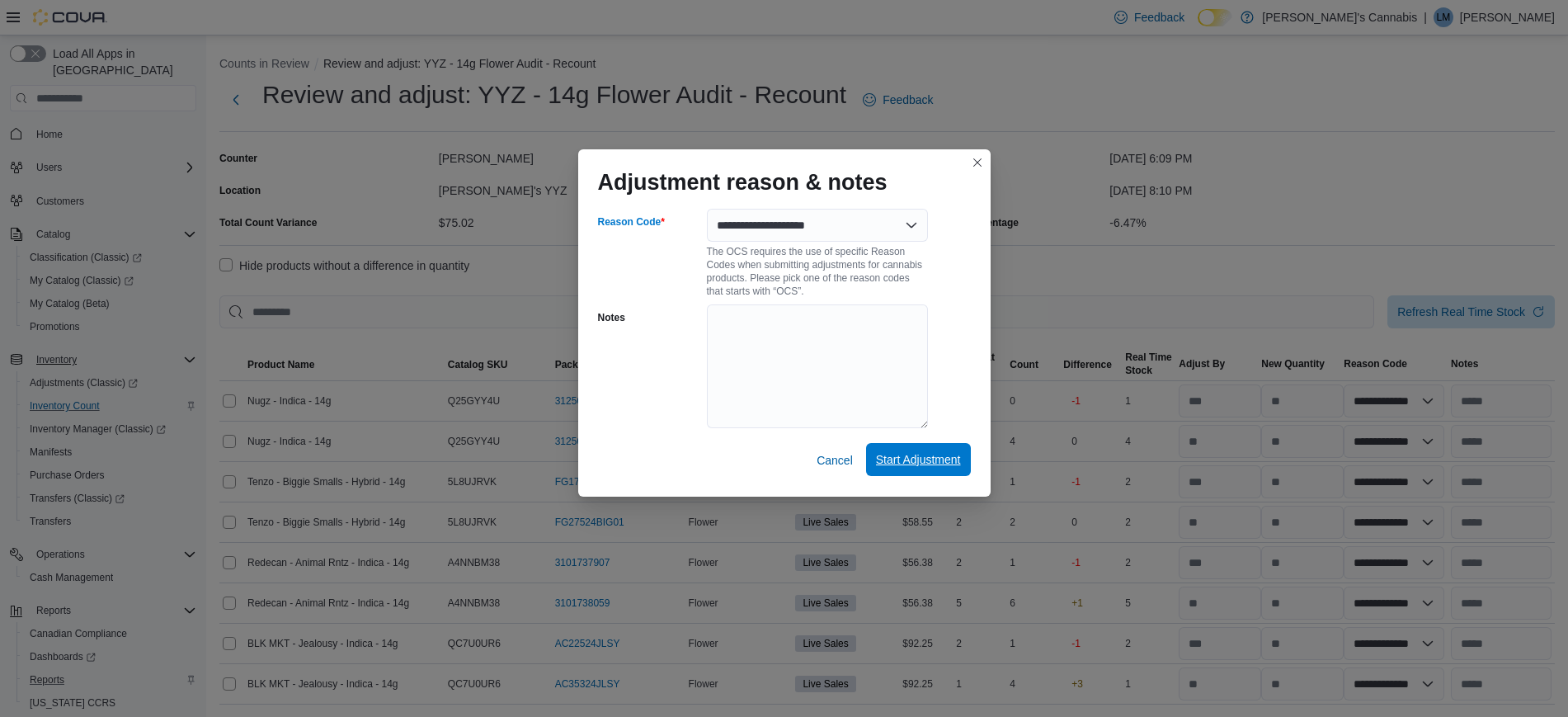
select select "**********"
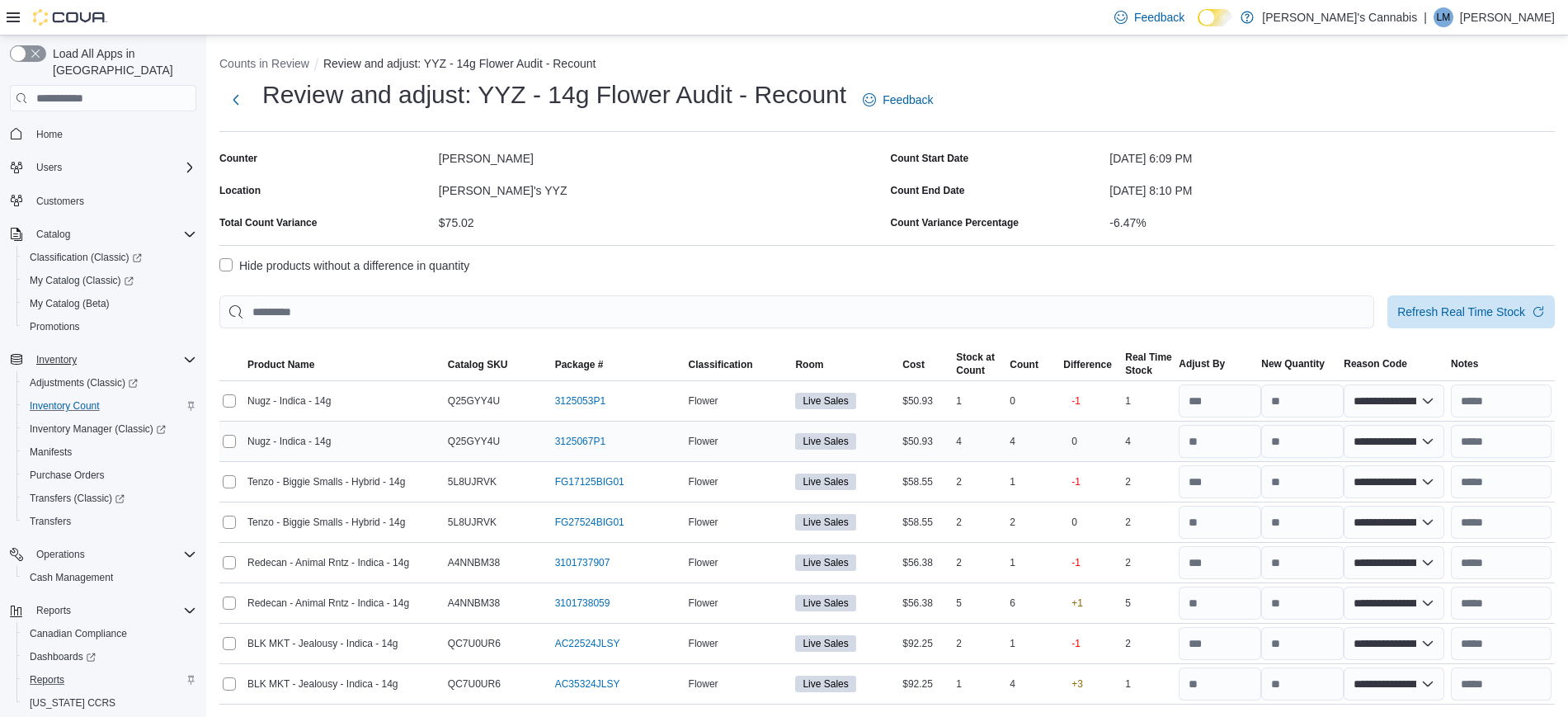
scroll to position [47, 0]
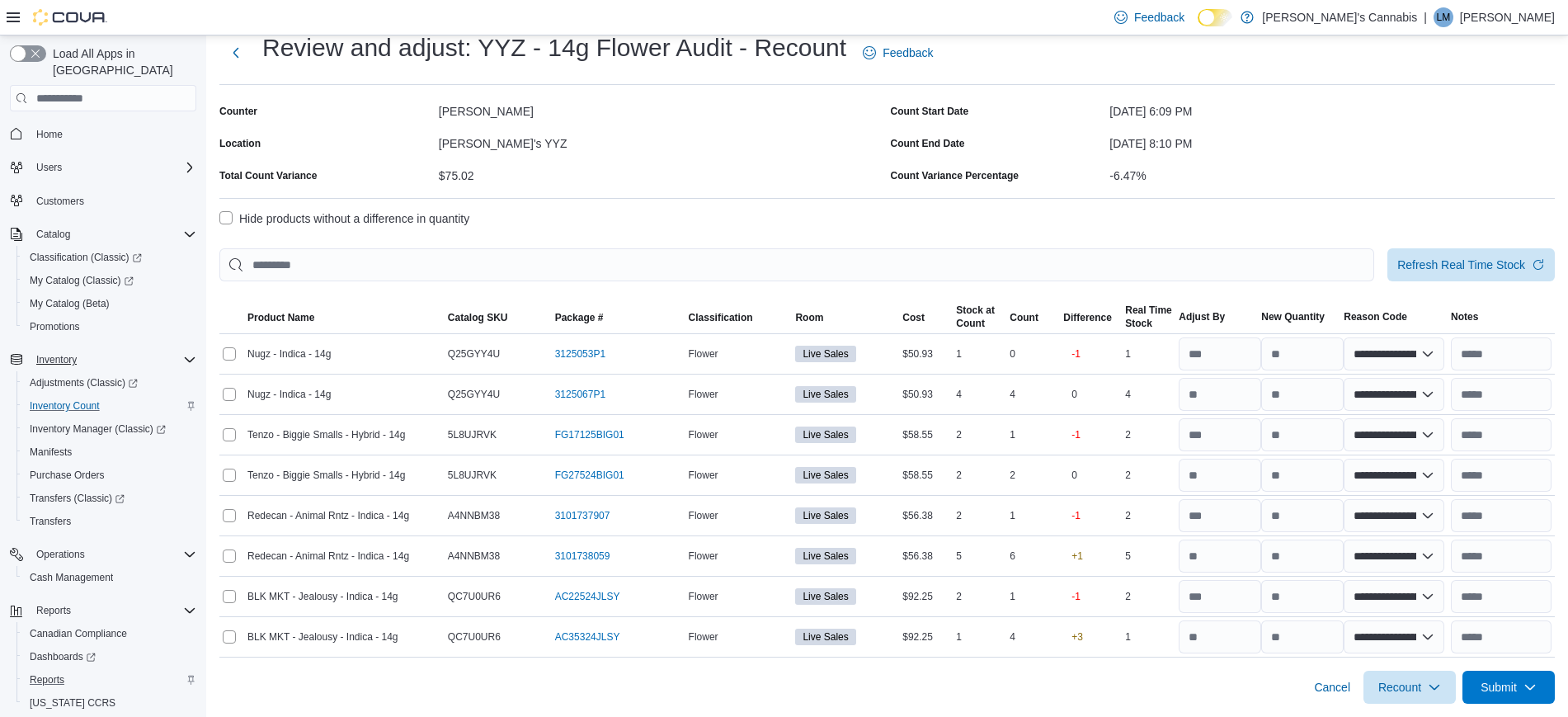
click at [1193, 690] on div "Cancel Recount Submit" at bounding box center [887, 680] width 1336 height 46
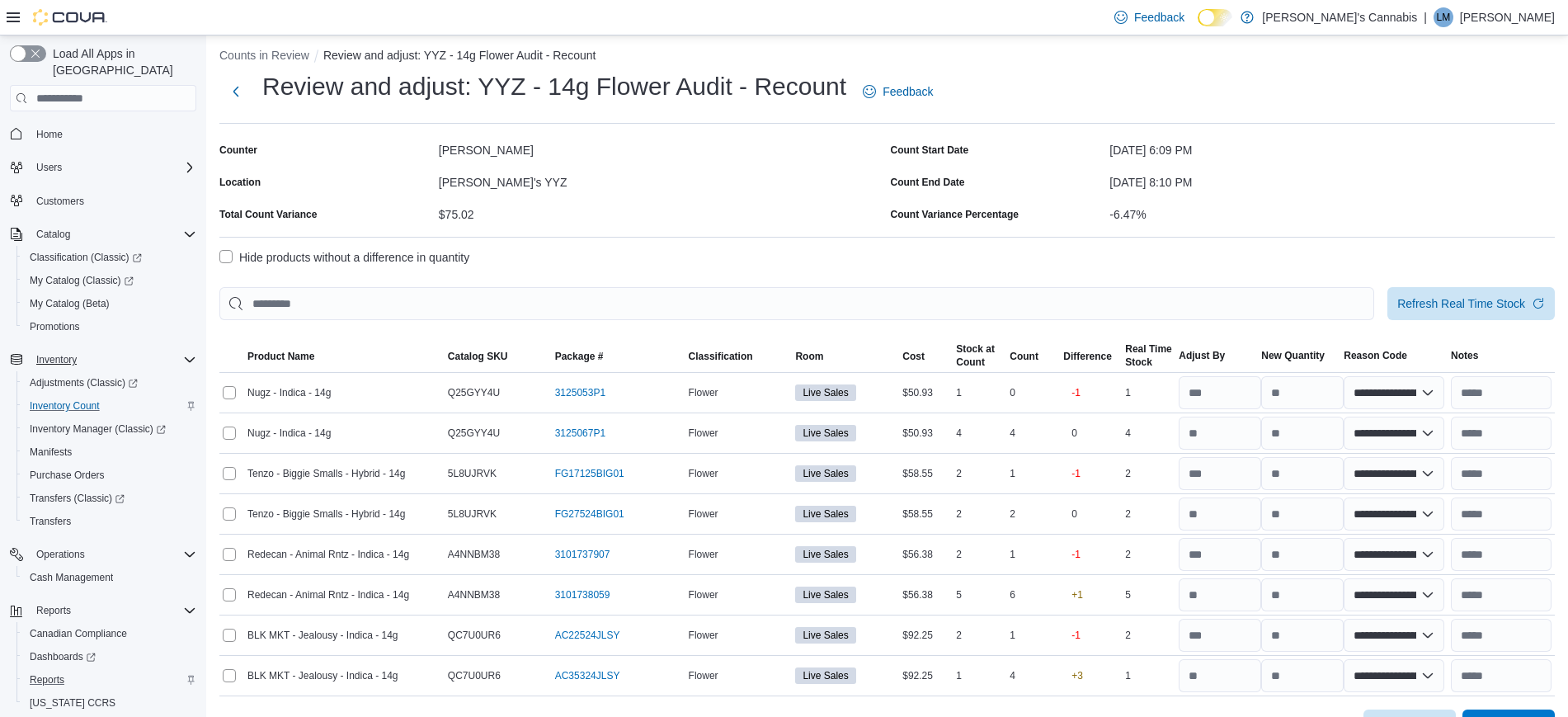
scroll to position [0, 0]
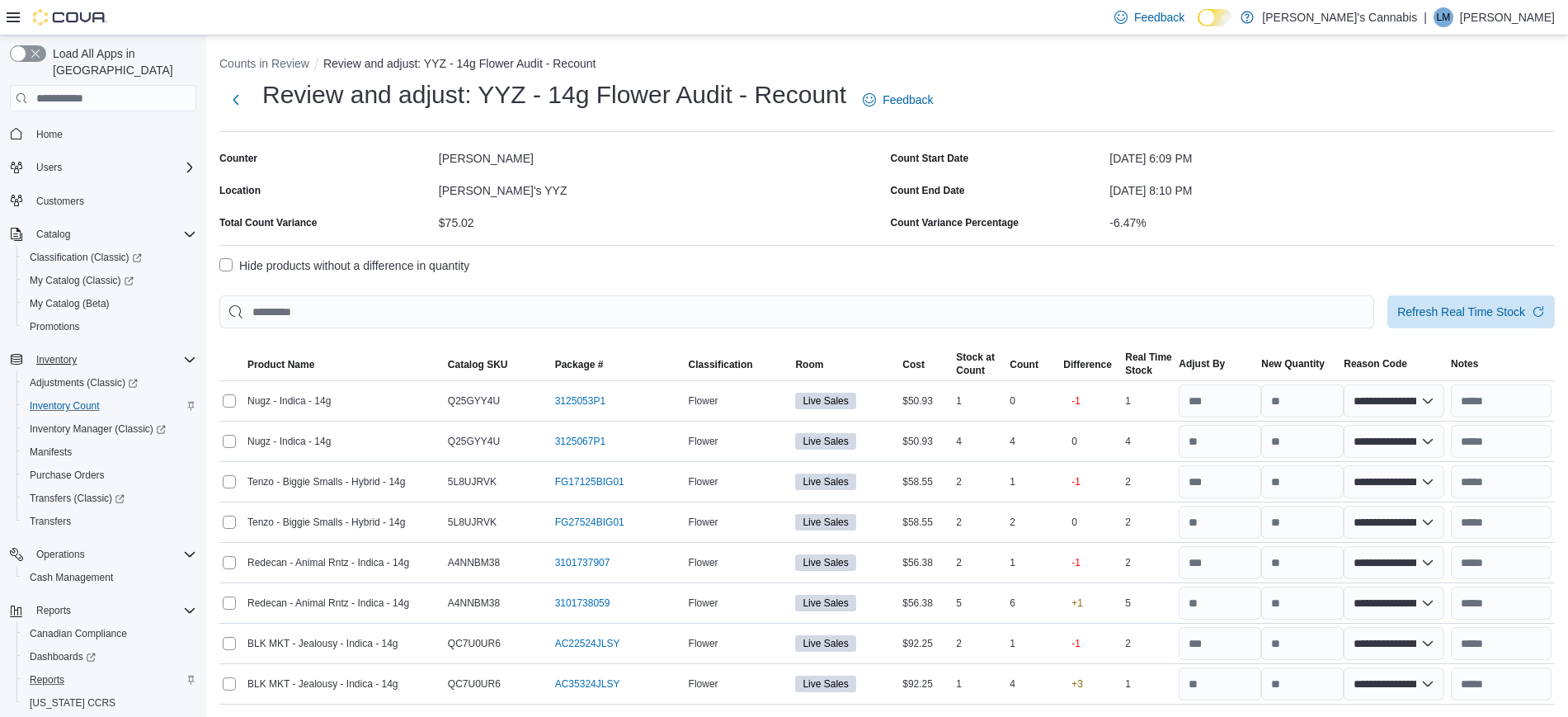
click at [842, 271] on div "Hide products without a difference in quantity" at bounding box center [887, 265] width 1336 height 20
click at [845, 272] on div "Hide products without a difference in quantity" at bounding box center [887, 265] width 1336 height 20
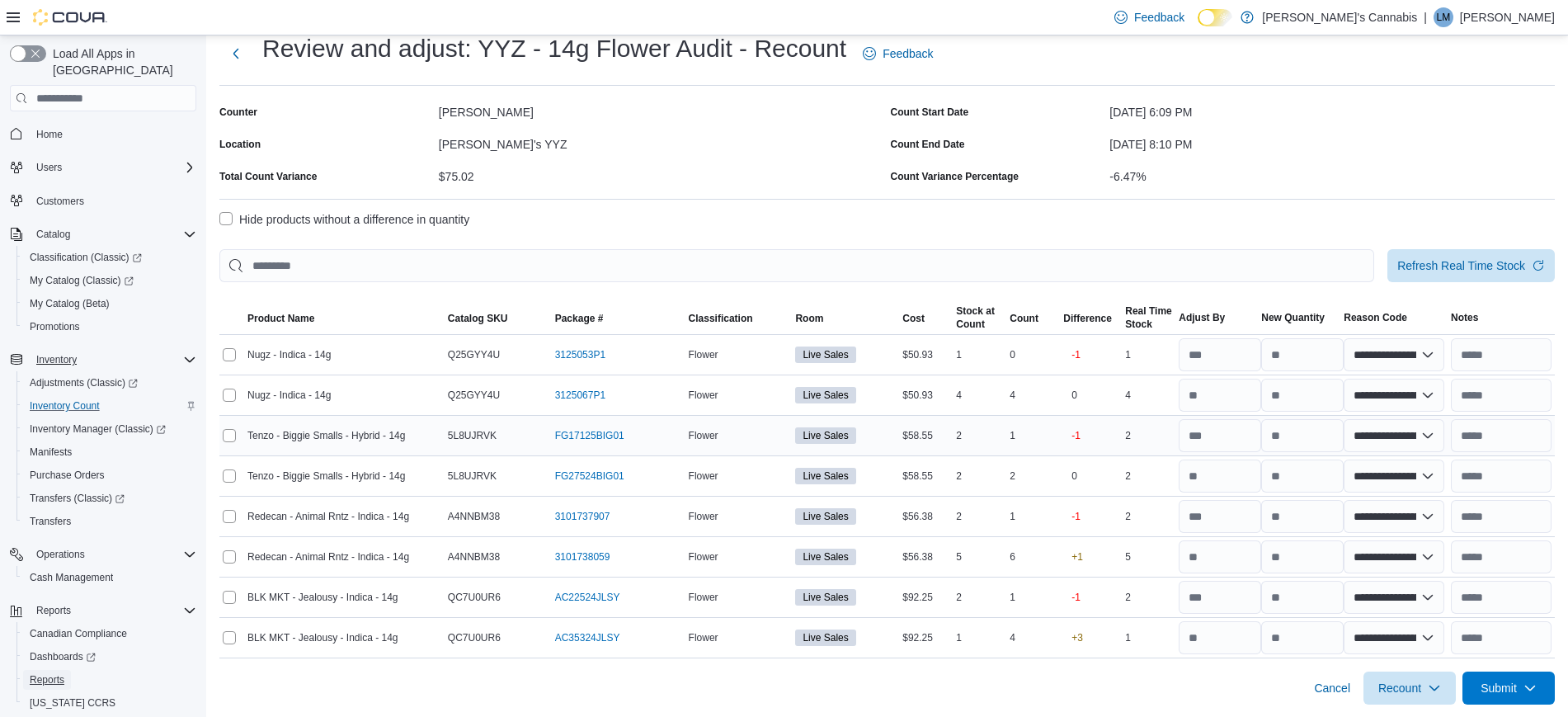
scroll to position [47, 0]
click at [1508, 698] on span "Submit" at bounding box center [1509, 686] width 73 height 33
click at [1450, 624] on span "Submit Adjustments" at bounding box center [1457, 613] width 103 height 33
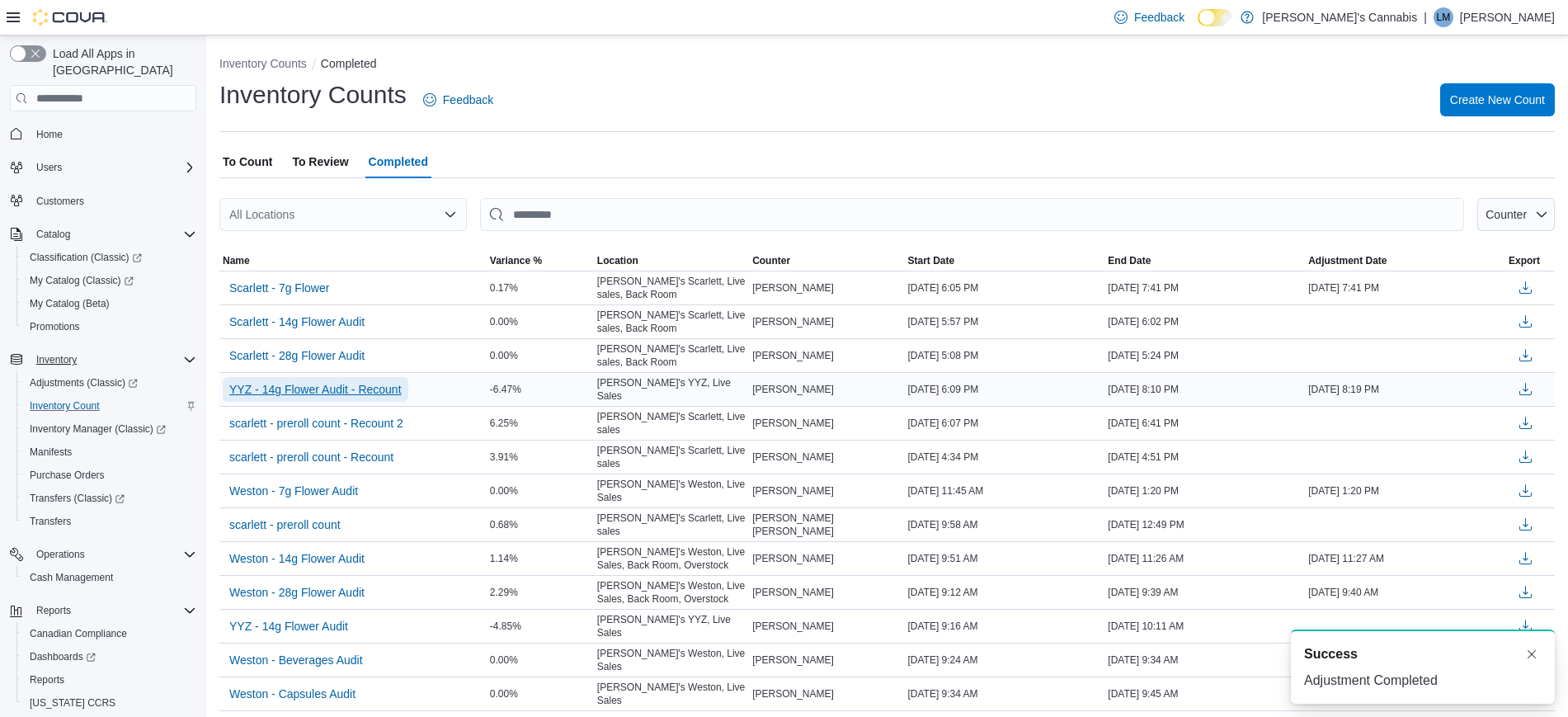
click at [382, 381] on span "YYZ - 14g Flower Audit - Recount" at bounding box center [315, 389] width 173 height 17
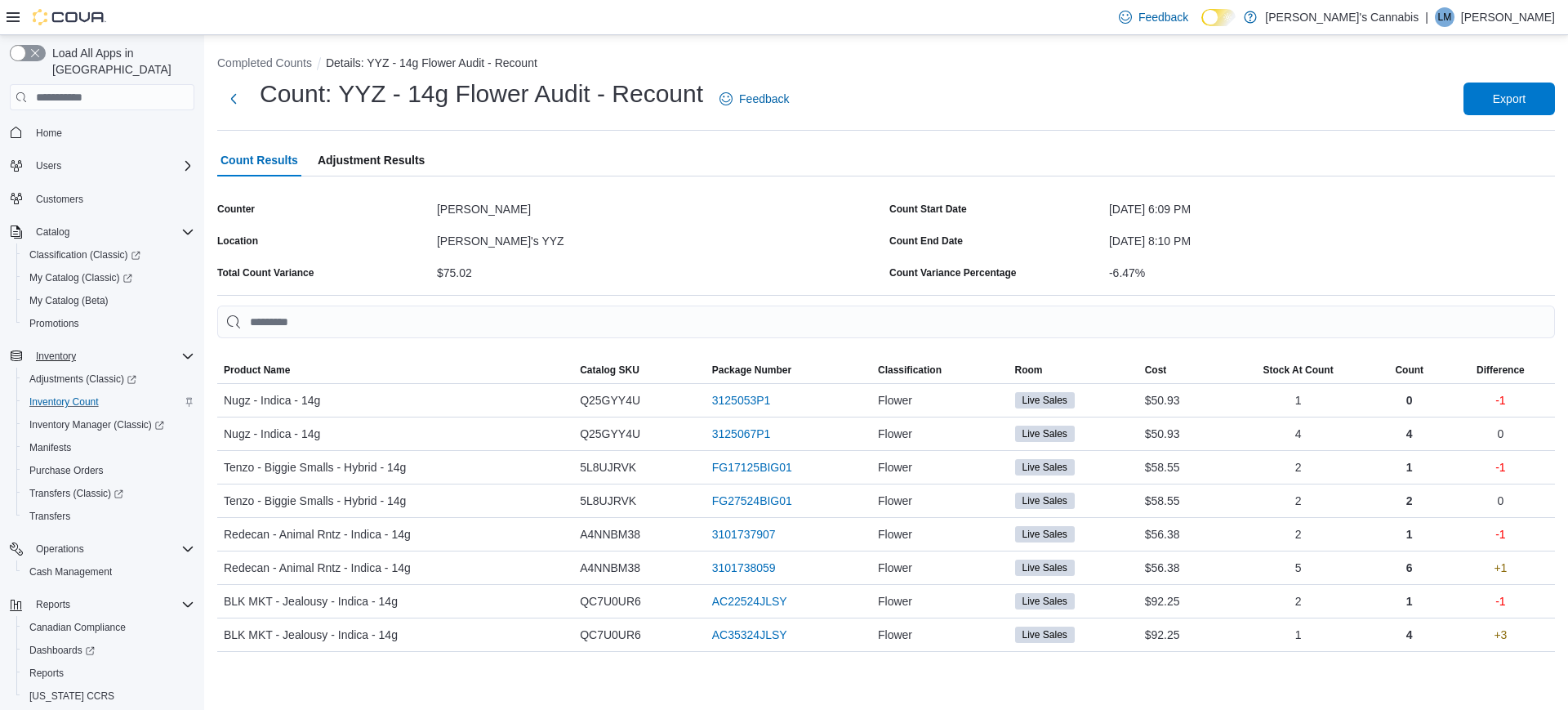
click at [376, 172] on span "Adjustment Results" at bounding box center [371, 160] width 107 height 33
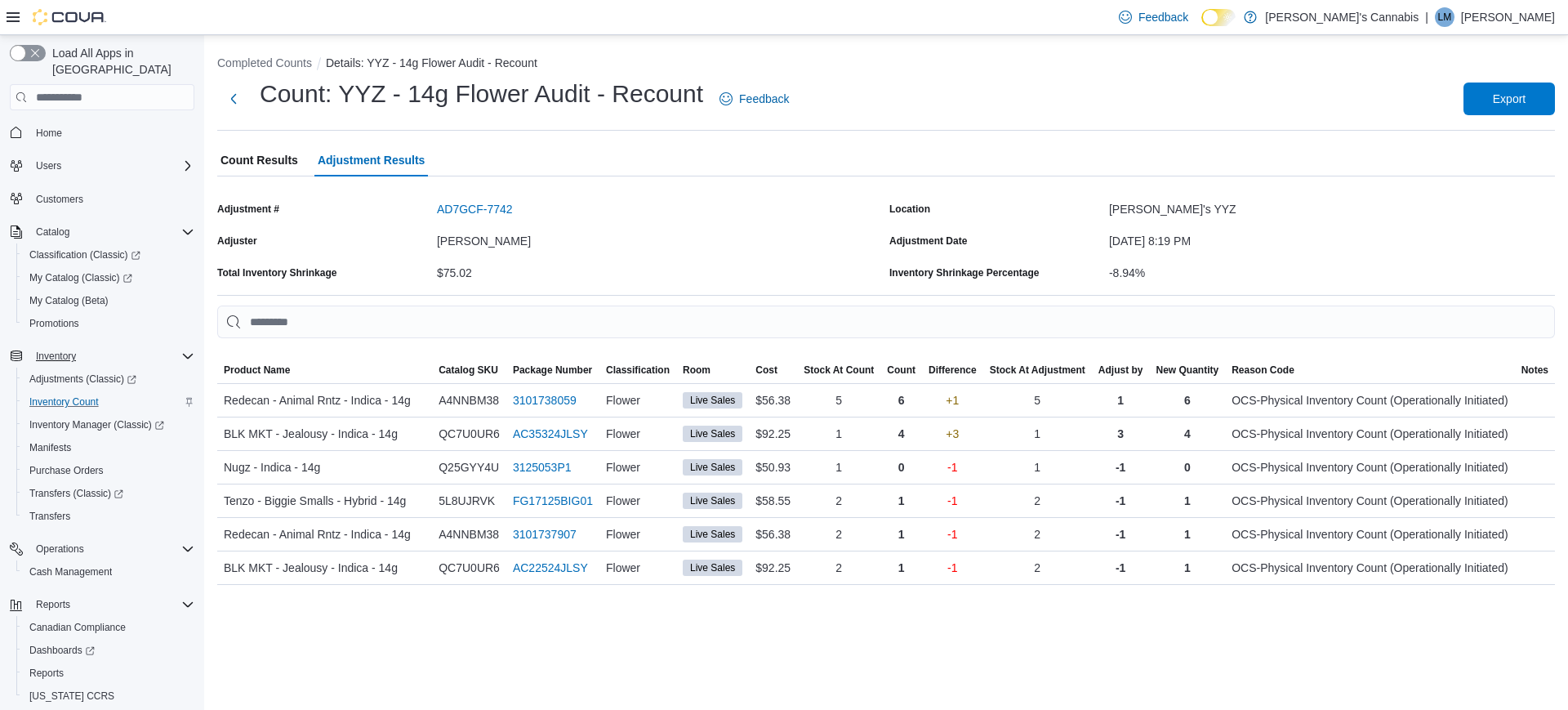
click at [476, 197] on div "AD7GCF-7742" at bounding box center [661, 206] width 446 height 20
click at [476, 198] on div "AD7GCF-7742" at bounding box center [661, 206] width 446 height 20
click at [490, 219] on div "AD7GCF-7742" at bounding box center [661, 209] width 446 height 26
click at [489, 215] on button "AD7GCF-7742" at bounding box center [475, 208] width 76 height 13
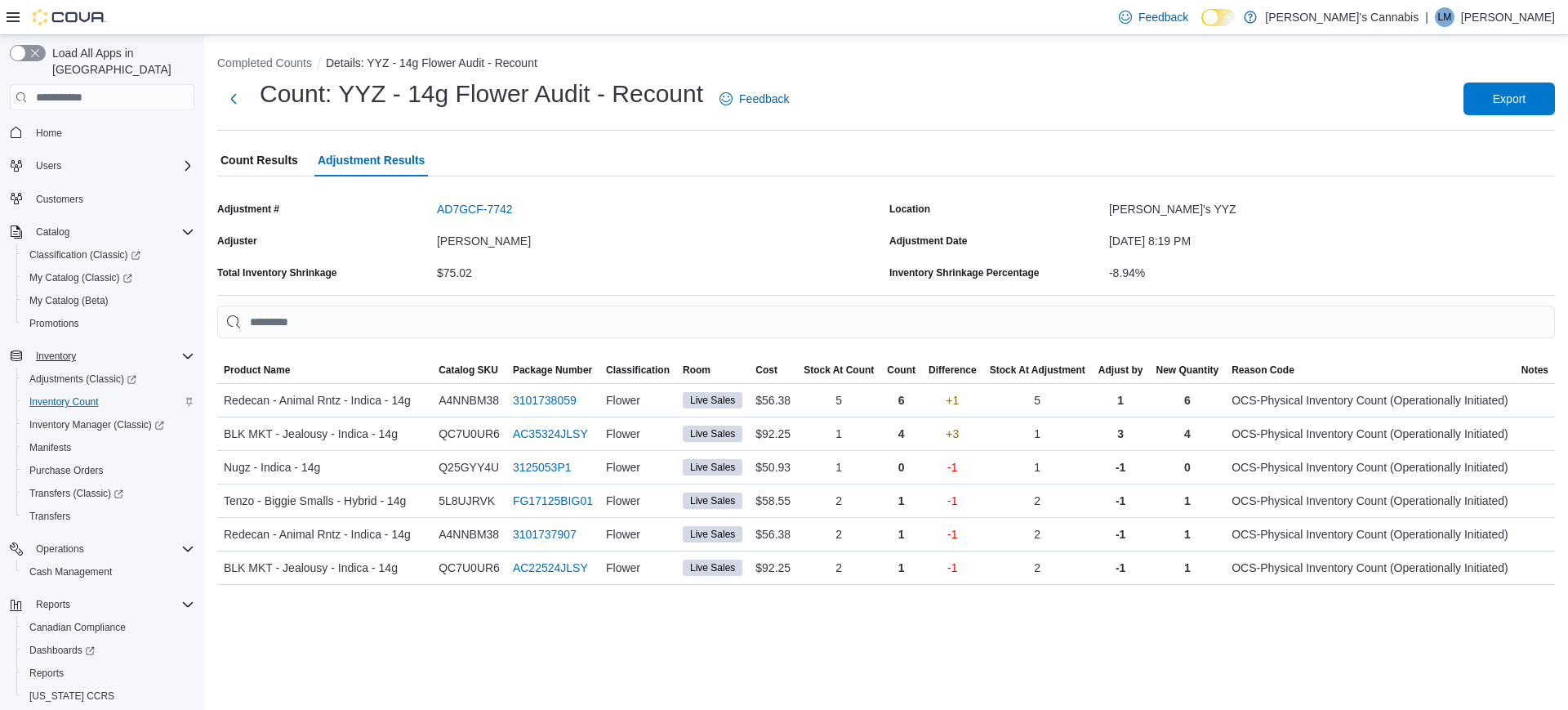
click at [692, 237] on div "[PERSON_NAME]" at bounding box center [661, 238] width 446 height 20
click at [455, 205] on button "AD7GCF-7742" at bounding box center [475, 208] width 76 height 13
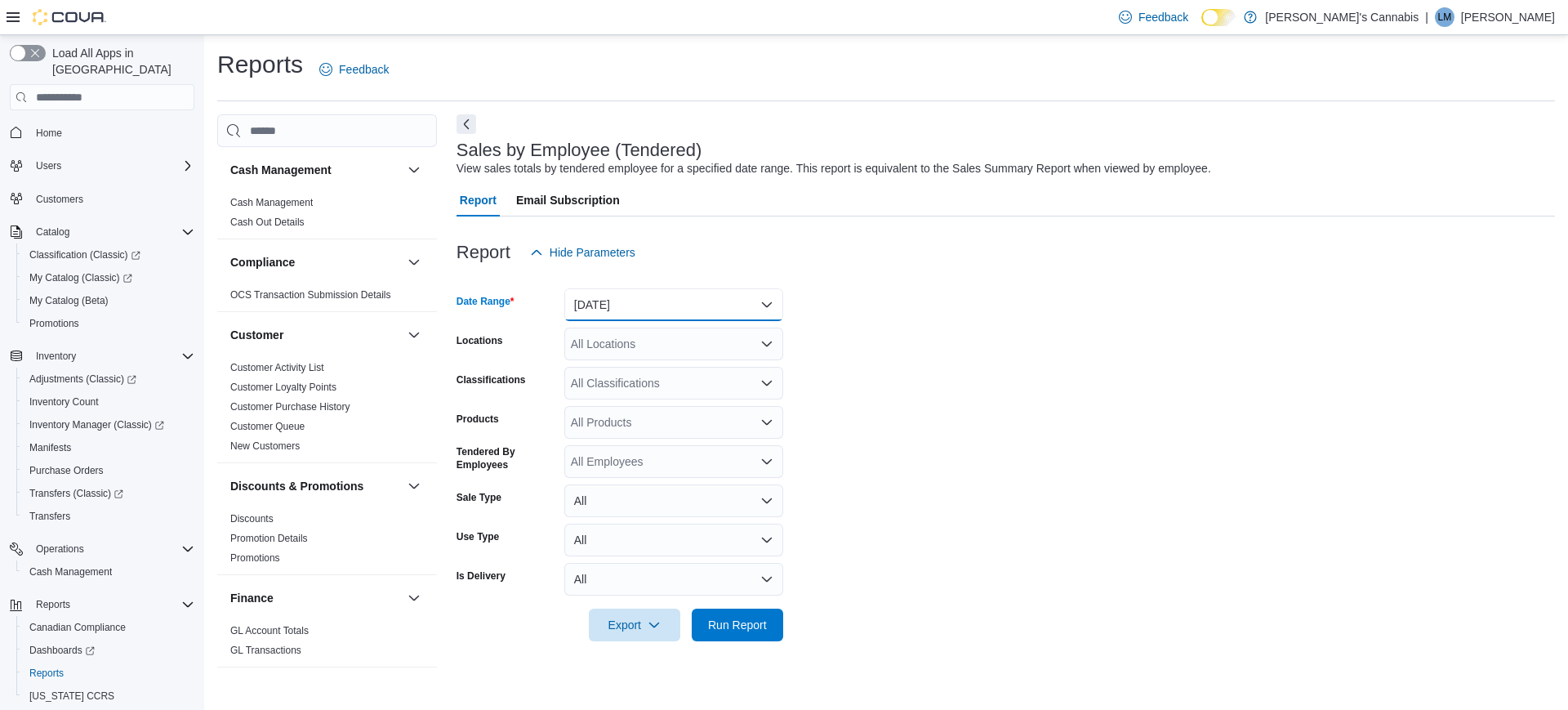
click at [629, 301] on button "[DATE]" at bounding box center [674, 304] width 219 height 33
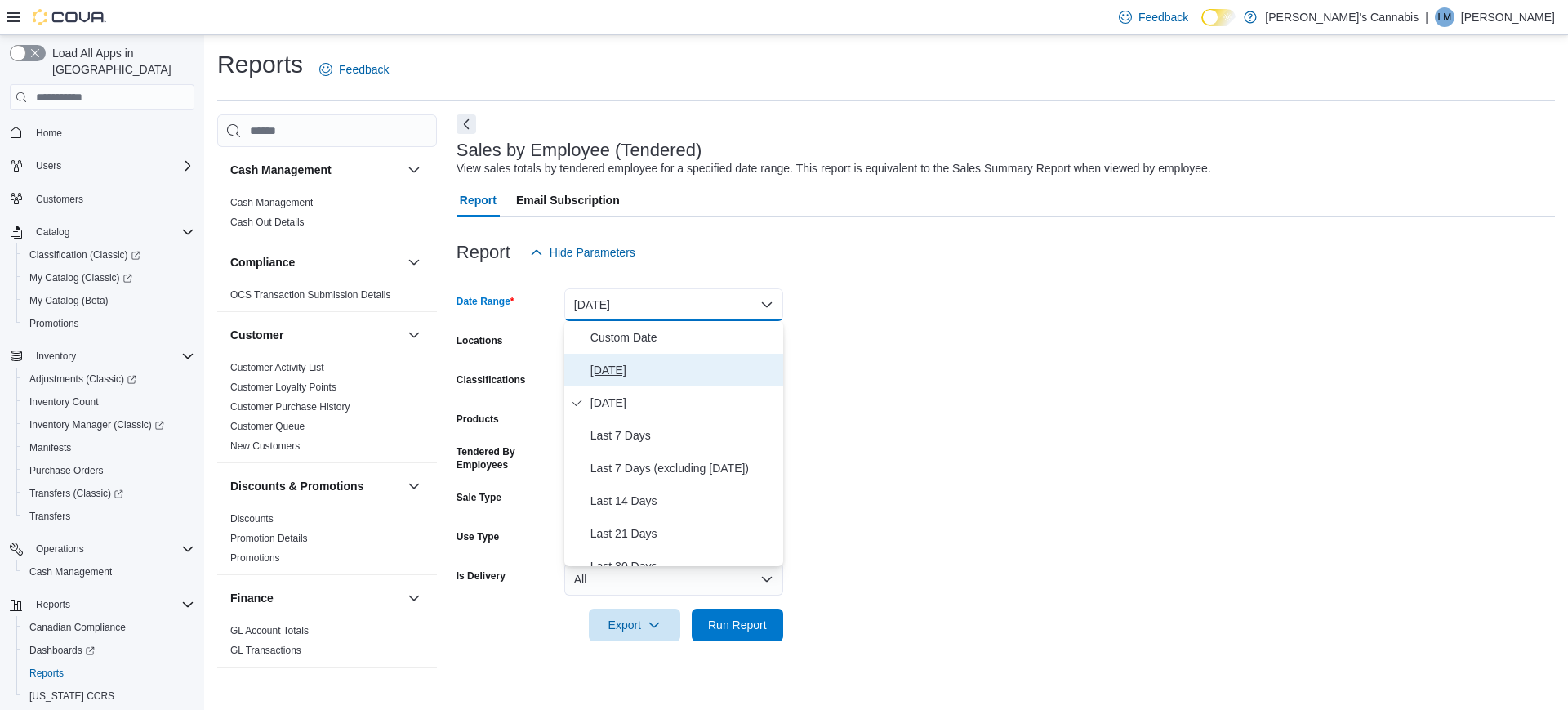
click at [629, 360] on span "[DATE]" at bounding box center [683, 370] width 187 height 20
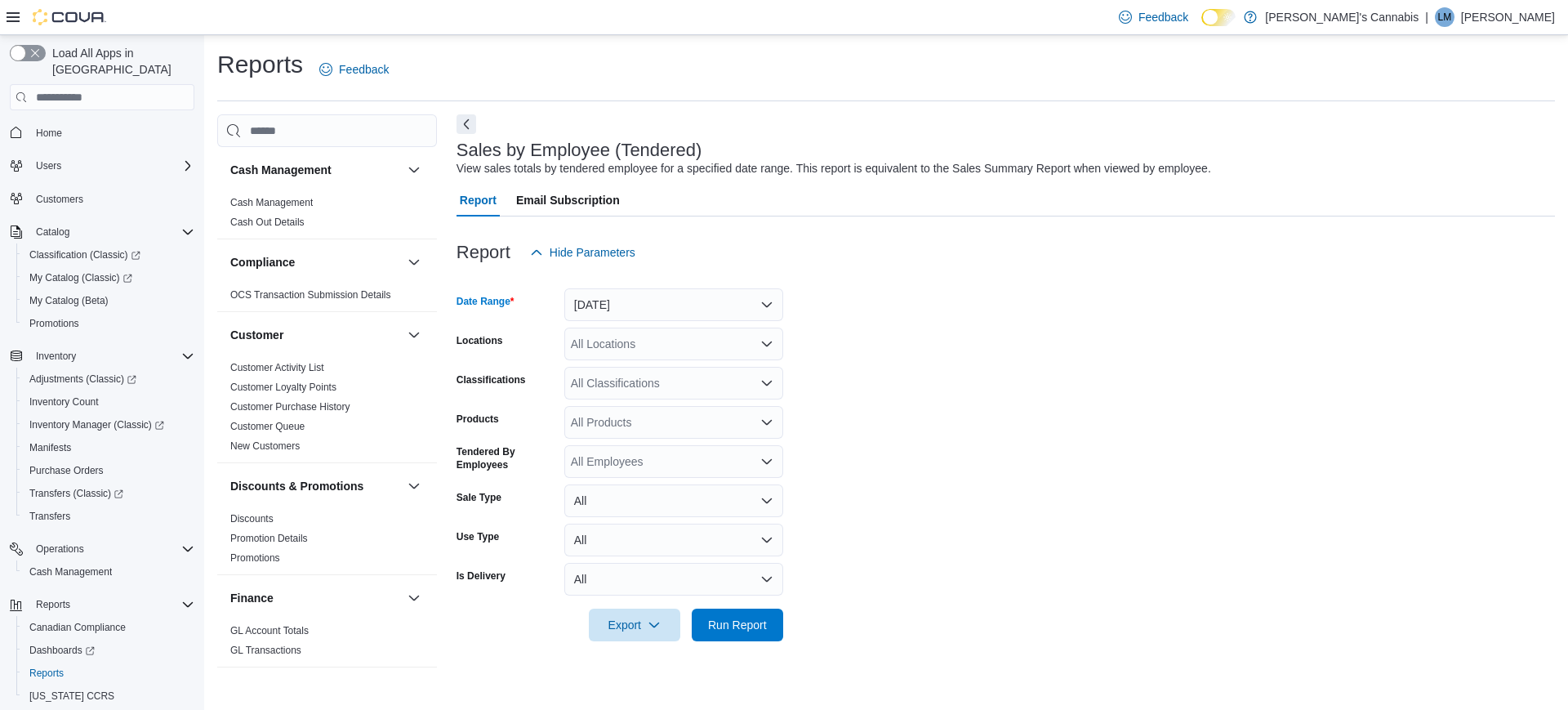
click at [612, 345] on div "All Locations" at bounding box center [674, 344] width 219 height 33
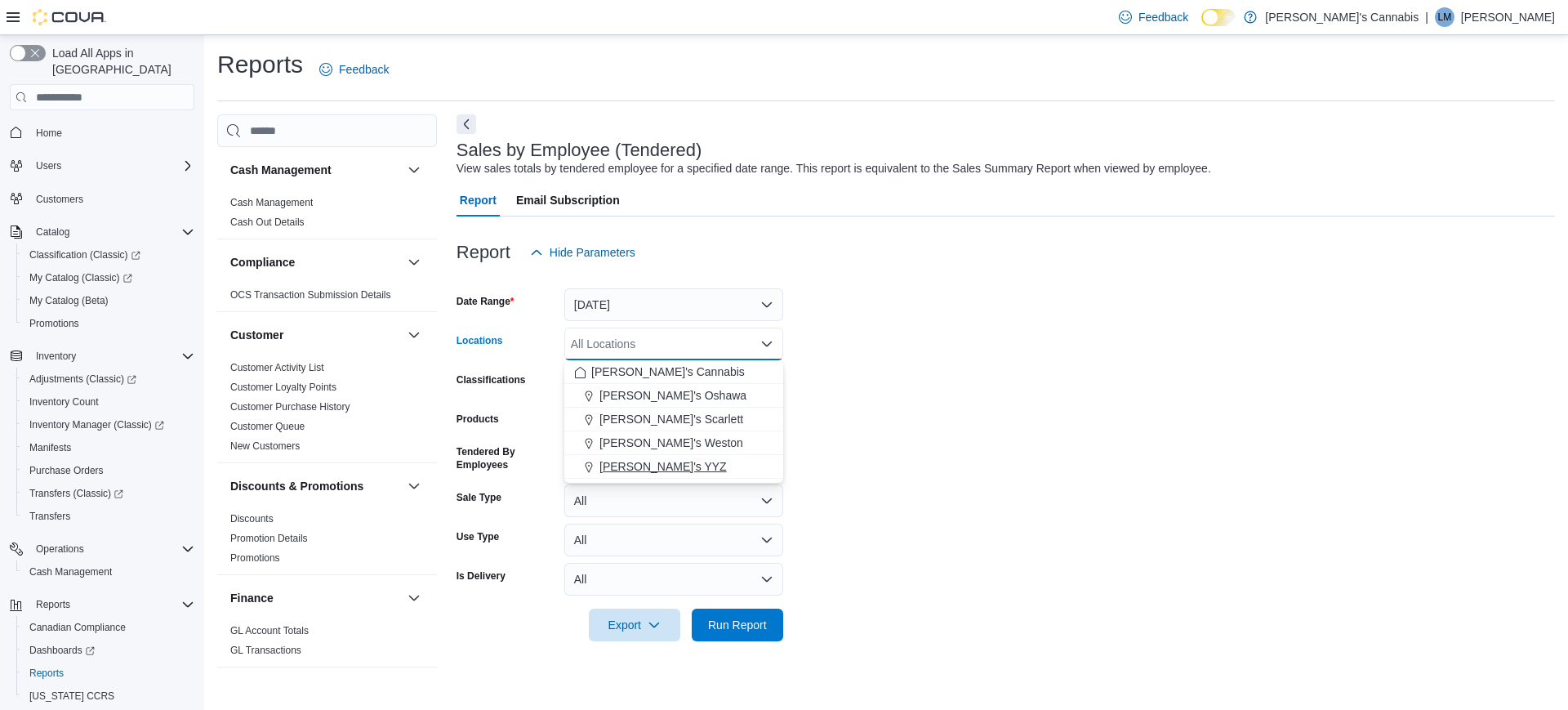
click at [636, 456] on button "[PERSON_NAME]'s YYZ" at bounding box center [674, 467] width 219 height 24
click at [872, 530] on form "Date Range Today Locations MaryJane's YYZ Combo box. Selected. MaryJane's YYZ. …" at bounding box center [1005, 454] width 1099 height 372
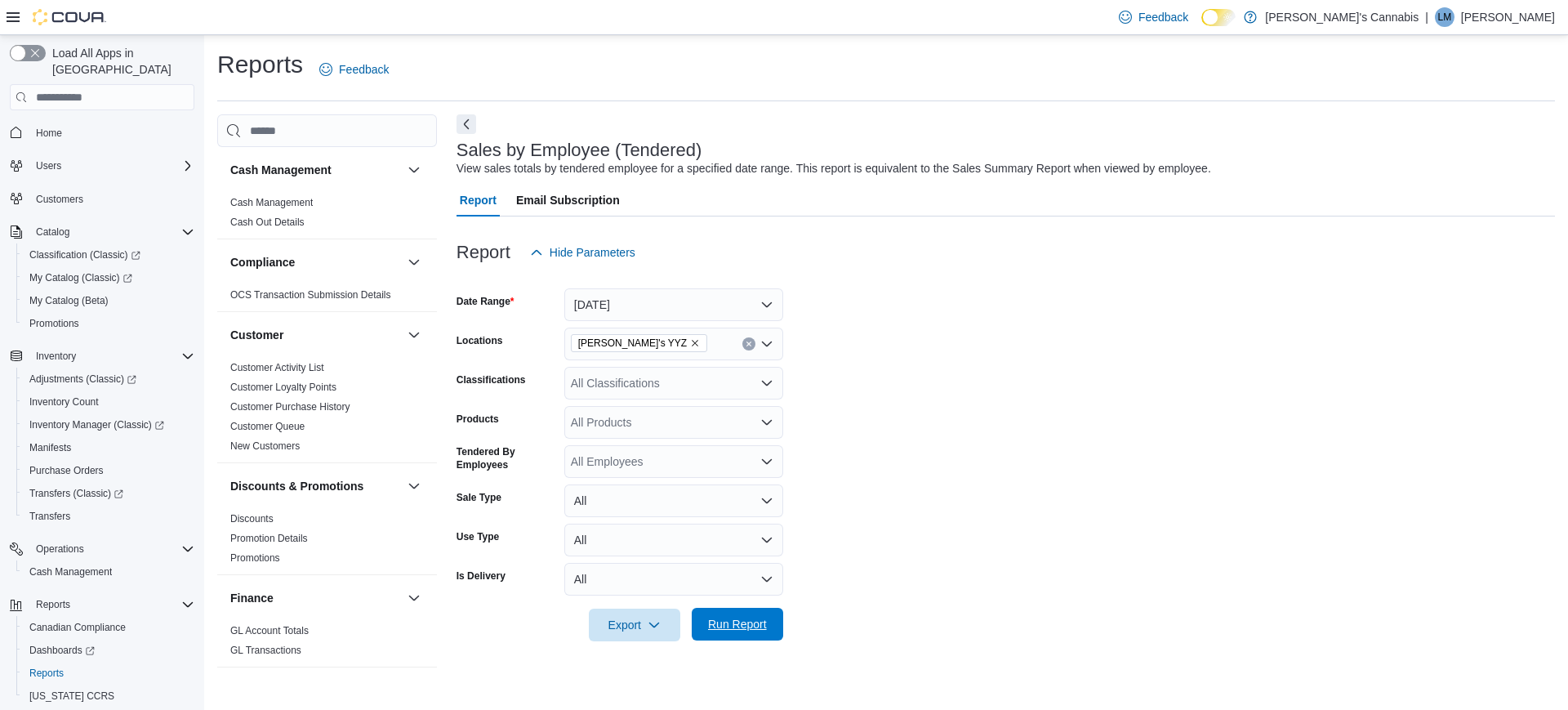
click at [773, 634] on span "Run Report" at bounding box center [738, 623] width 72 height 33
